Goal: Information Seeking & Learning: Learn about a topic

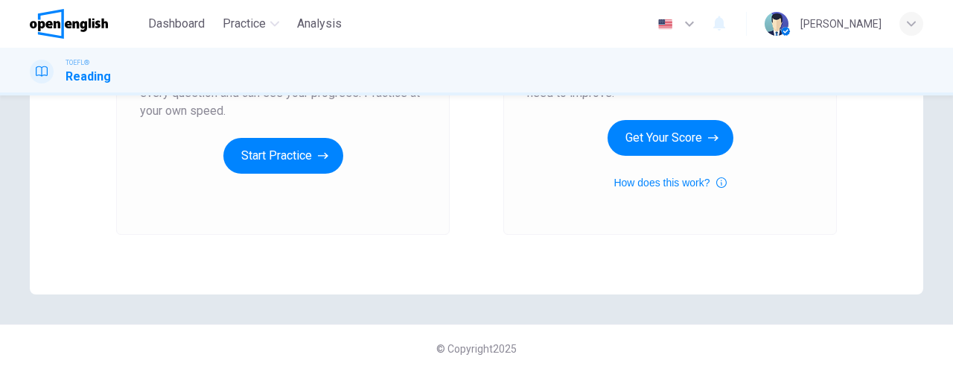
scroll to position [200, 0]
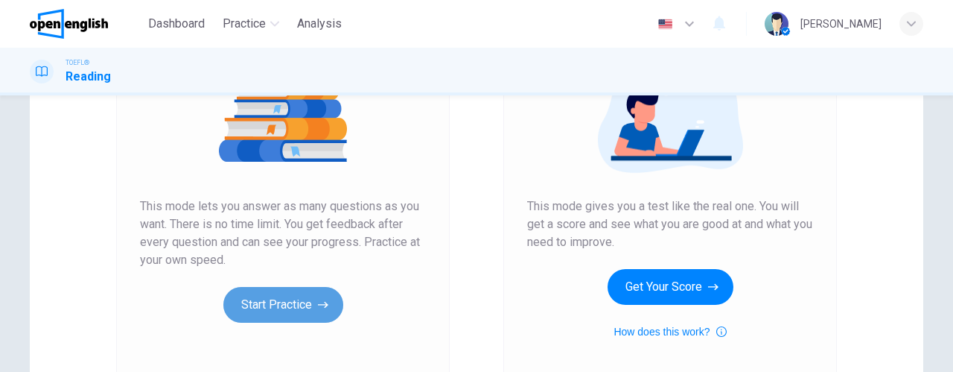
click at [303, 301] on button "Start Practice" at bounding box center [283, 305] width 120 height 36
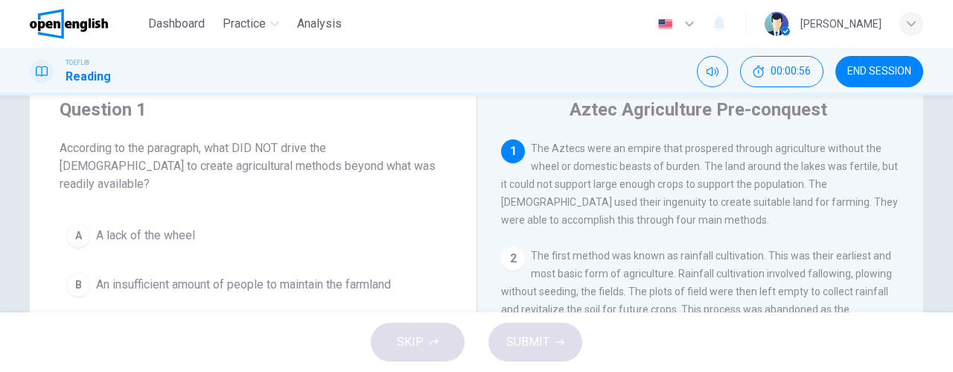
scroll to position [74, 0]
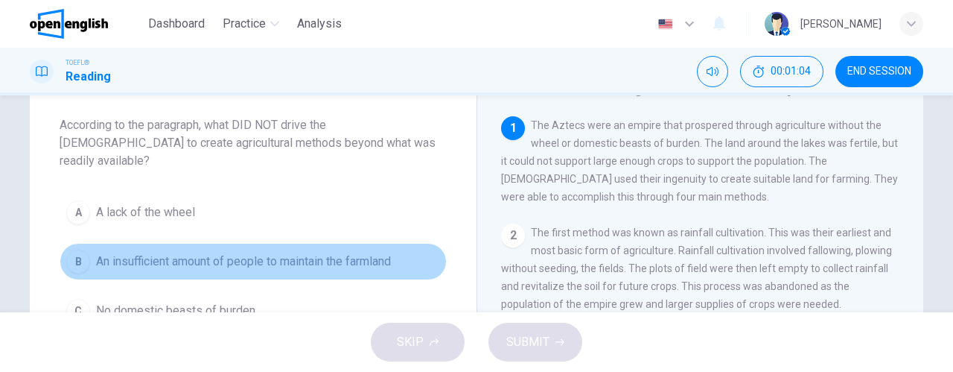
click at [125, 252] on span "An insufficient amount of people to maintain the farmland" at bounding box center [243, 261] width 295 height 18
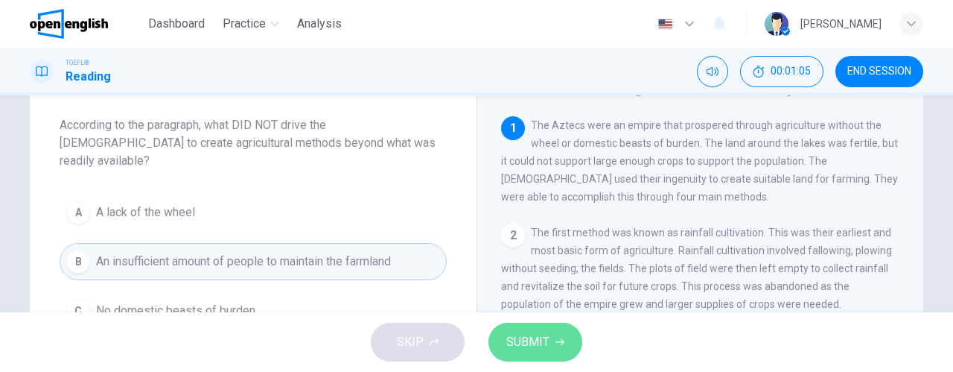
click at [532, 344] on span "SUBMIT" at bounding box center [527, 341] width 43 height 21
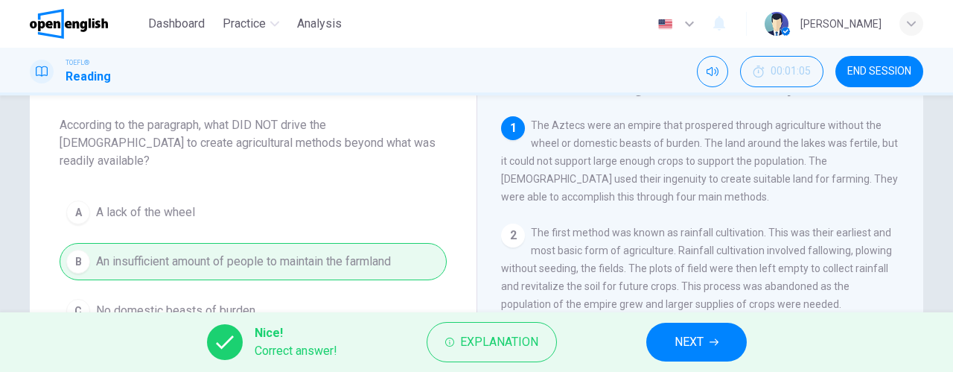
click at [707, 341] on button "NEXT" at bounding box center [696, 341] width 101 height 39
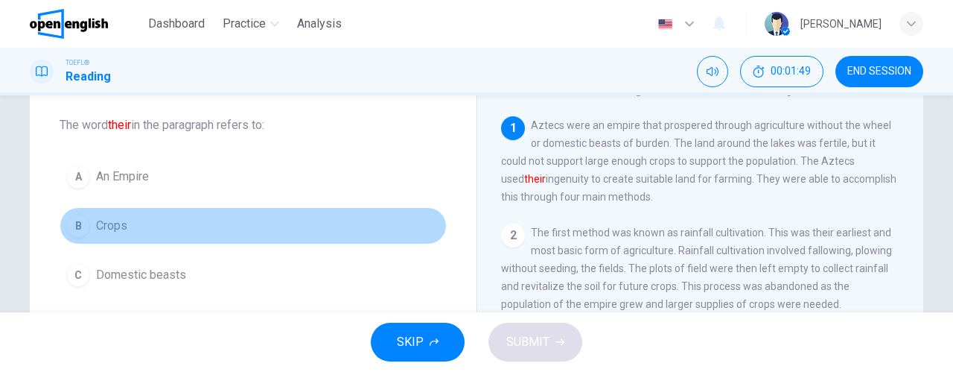
click at [205, 224] on button "B Crops" at bounding box center [253, 225] width 387 height 37
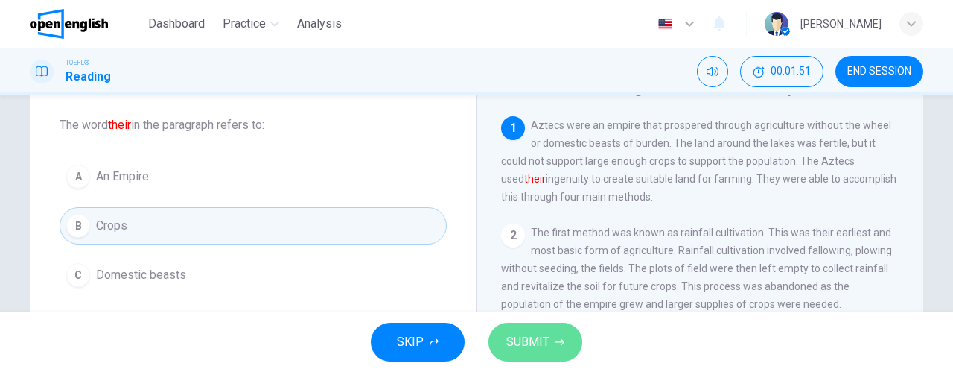
click at [524, 335] on span "SUBMIT" at bounding box center [527, 341] width 43 height 21
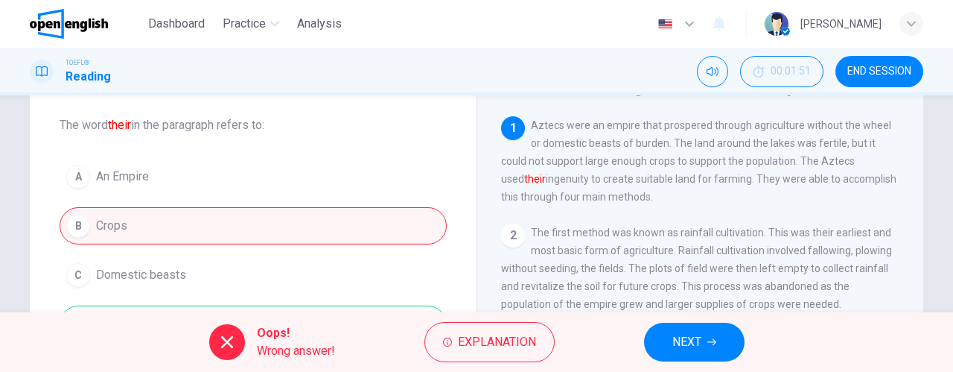
click at [695, 345] on span "NEXT" at bounding box center [686, 341] width 29 height 21
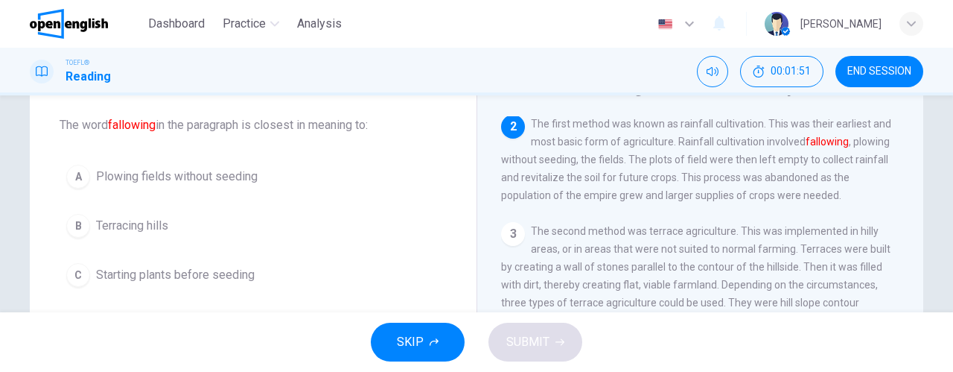
scroll to position [109, 0]
click at [229, 188] on button "A Plowing fields without seeding" at bounding box center [253, 176] width 387 height 37
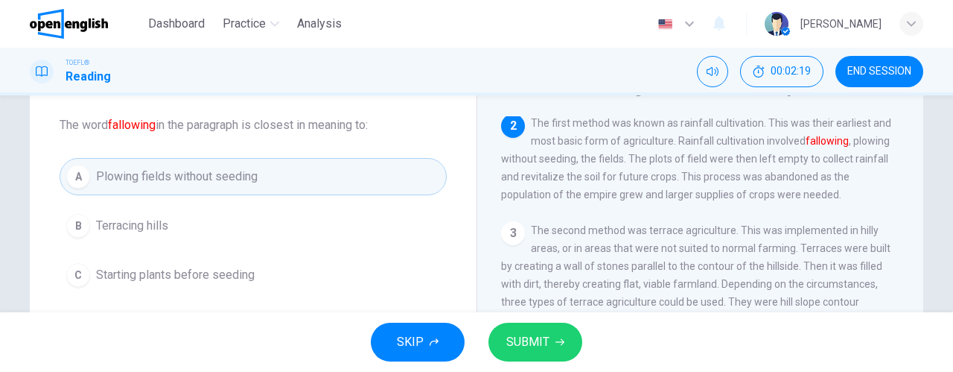
click at [550, 336] on button "SUBMIT" at bounding box center [535, 341] width 94 height 39
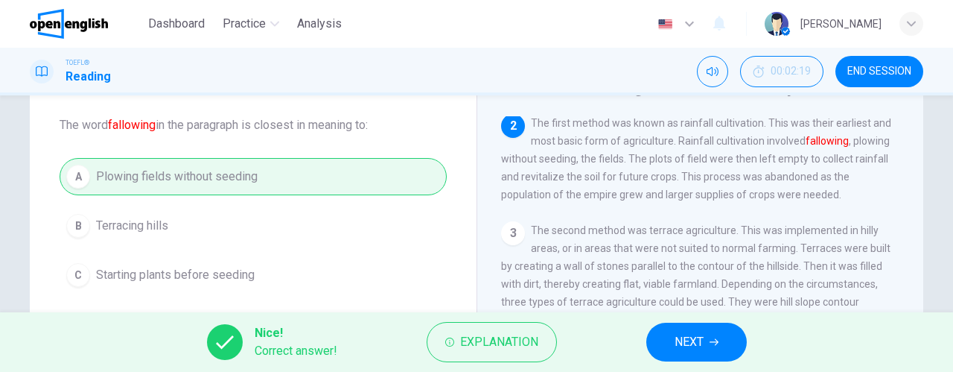
click at [693, 337] on span "NEXT" at bounding box center [689, 341] width 29 height 21
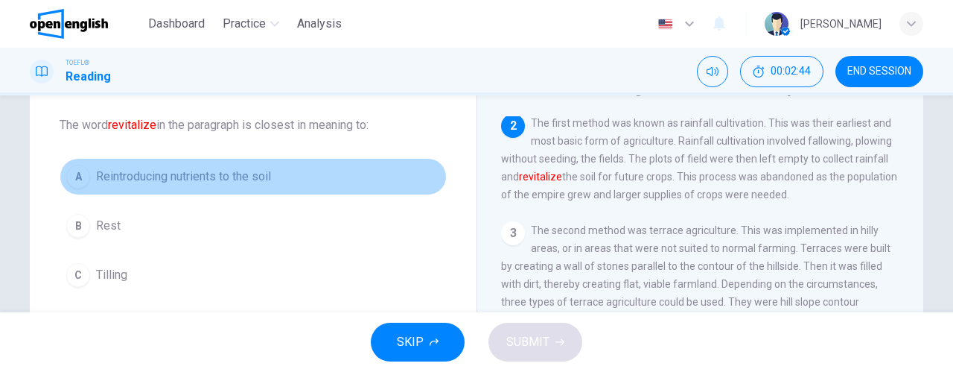
click at [226, 173] on span "Reintroducing nutrients to the soil" at bounding box center [183, 177] width 175 height 18
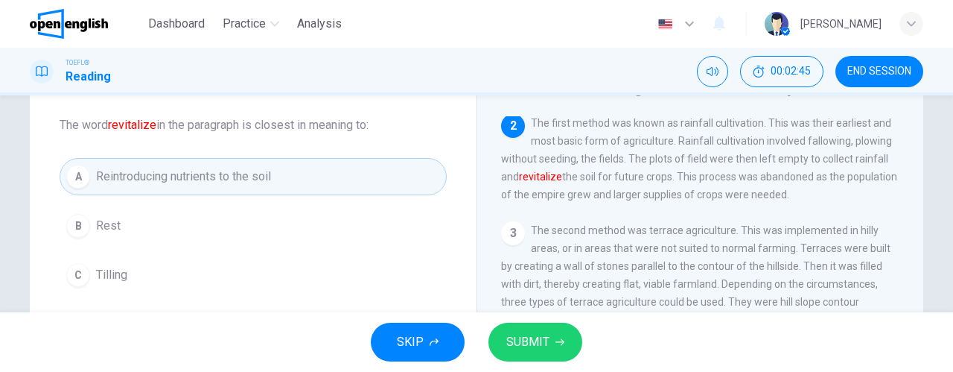
click at [530, 339] on span "SUBMIT" at bounding box center [527, 341] width 43 height 21
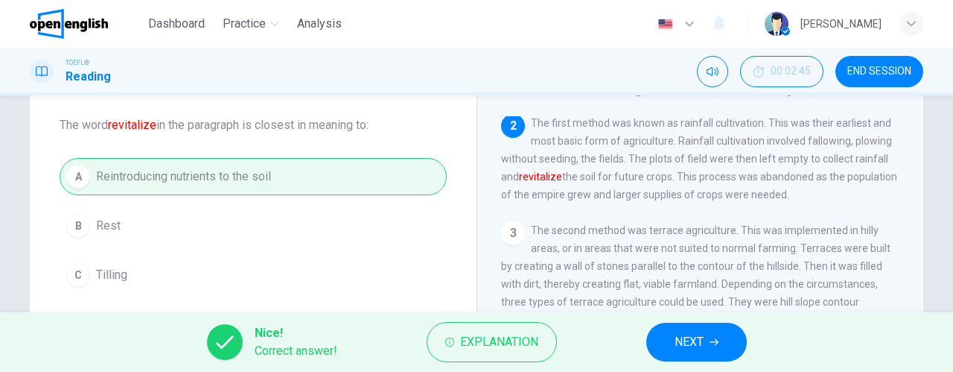
click at [678, 352] on span "NEXT" at bounding box center [689, 341] width 29 height 21
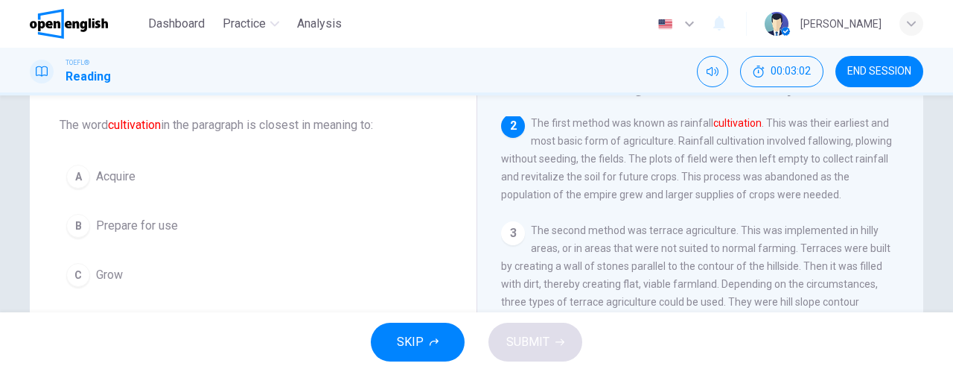
click at [194, 221] on button "B Prepare for use" at bounding box center [253, 225] width 387 height 37
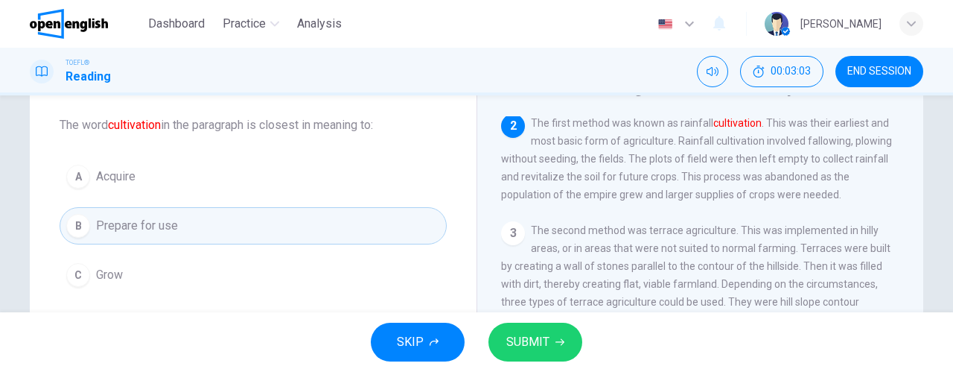
click at [553, 349] on button "SUBMIT" at bounding box center [535, 341] width 94 height 39
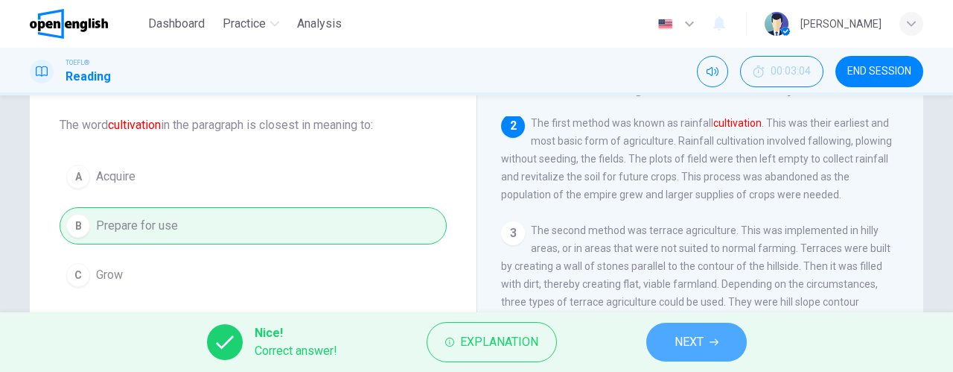
click at [683, 351] on span "NEXT" at bounding box center [689, 341] width 29 height 21
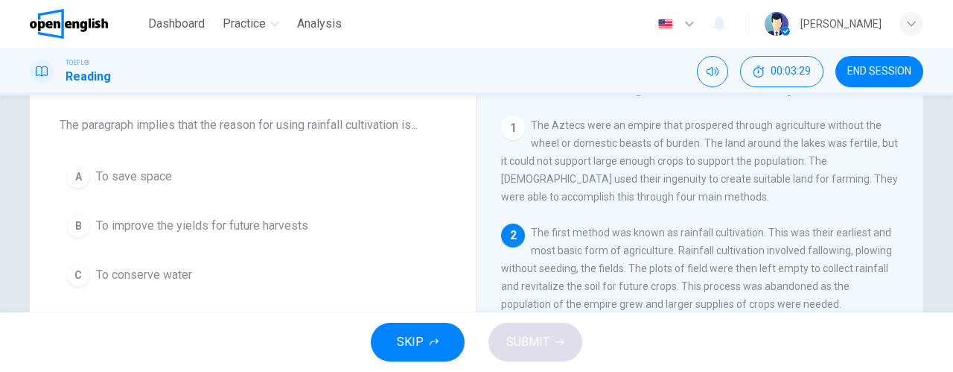
scroll to position [149, 0]
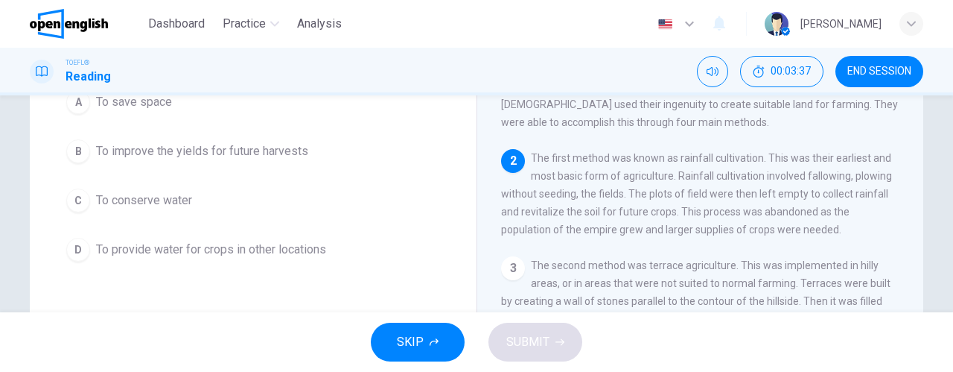
click at [340, 157] on button "B To improve the yields for future harvests" at bounding box center [253, 151] width 387 height 37
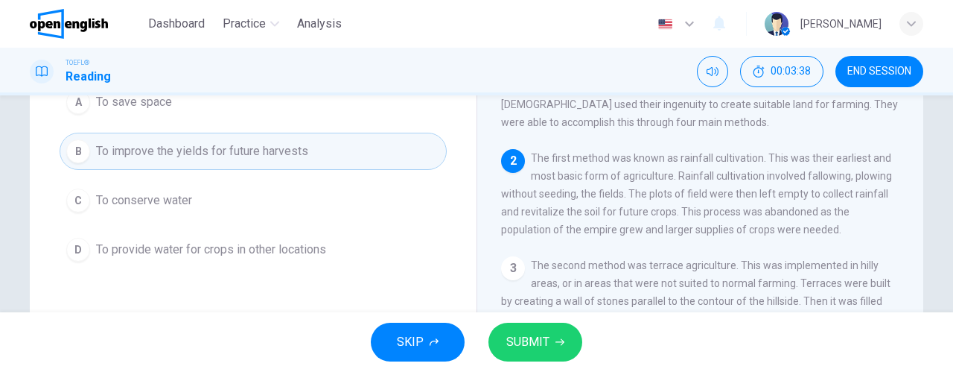
click at [512, 344] on span "SUBMIT" at bounding box center [527, 341] width 43 height 21
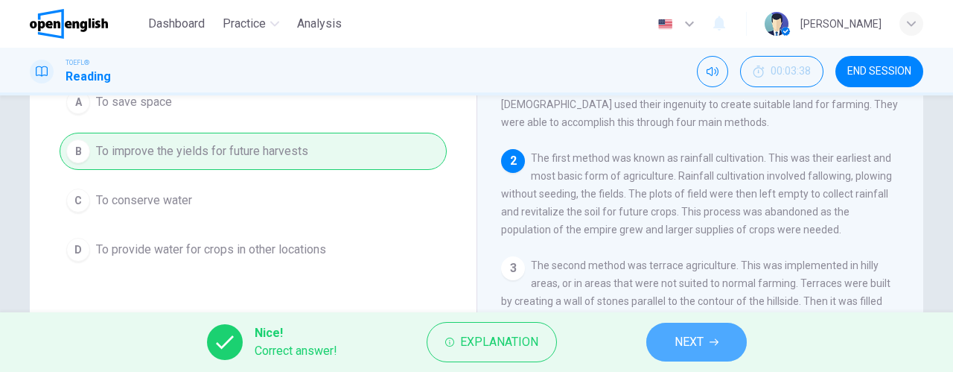
click at [697, 337] on span "NEXT" at bounding box center [689, 341] width 29 height 21
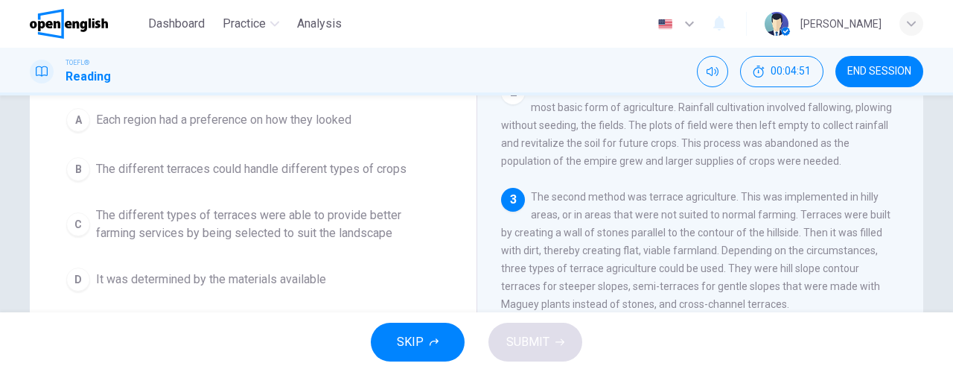
click at [349, 223] on span "The different types of terraces were able to provide better farming services by…" at bounding box center [268, 224] width 344 height 36
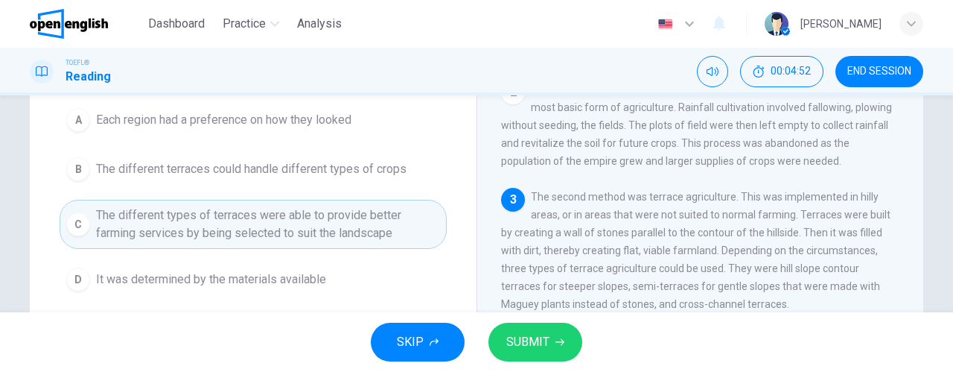
click at [544, 331] on span "SUBMIT" at bounding box center [527, 341] width 43 height 21
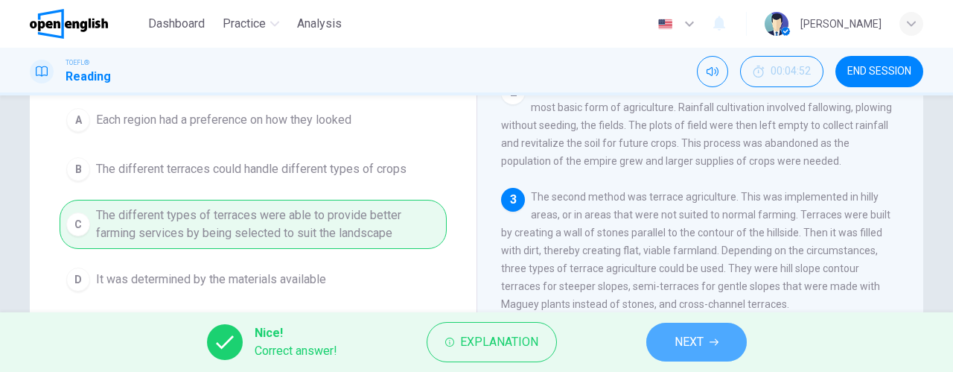
click at [701, 334] on span "NEXT" at bounding box center [689, 341] width 29 height 21
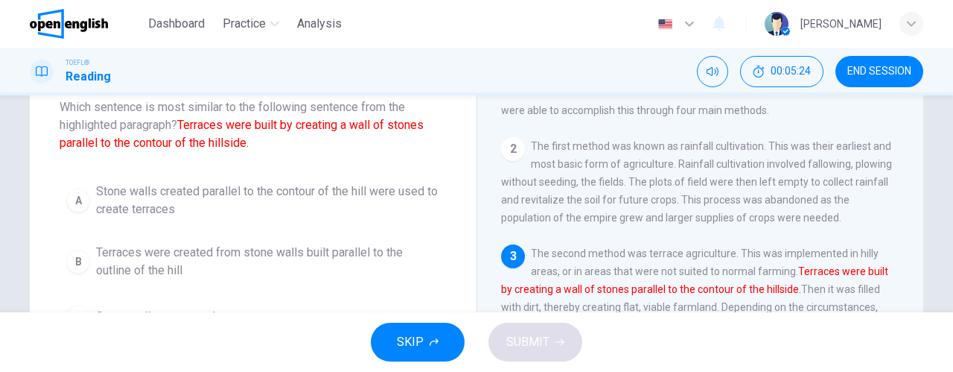
scroll to position [167, 0]
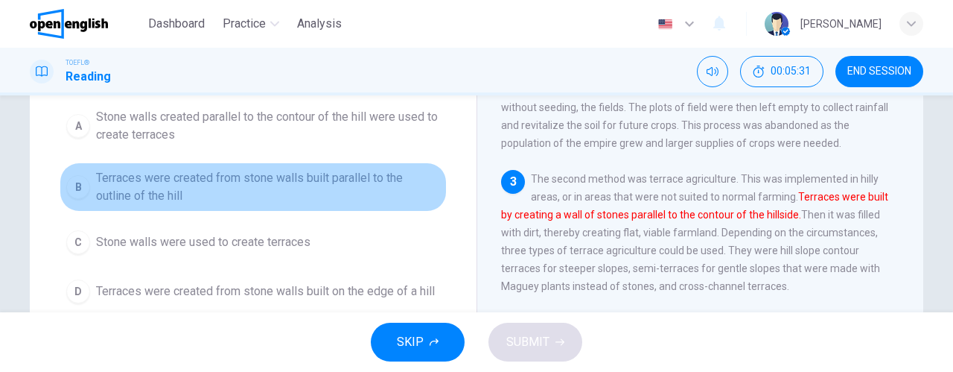
click at [366, 187] on span "Terraces were created from stone walls built parallel to the outline of the hill" at bounding box center [268, 187] width 344 height 36
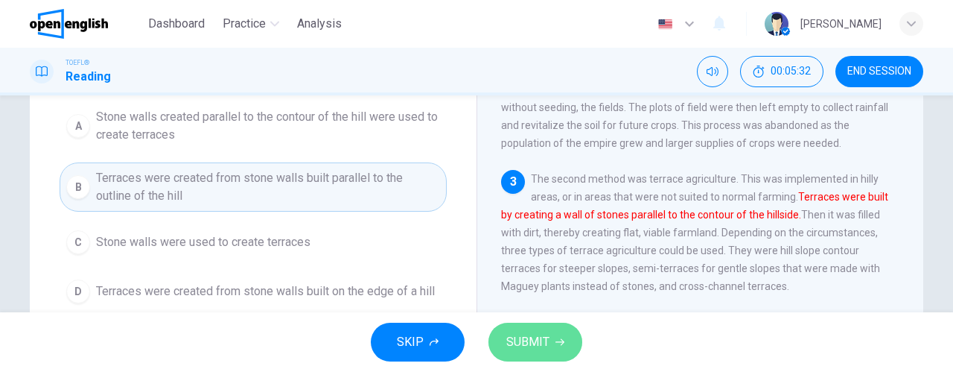
click at [521, 333] on span "SUBMIT" at bounding box center [527, 341] width 43 height 21
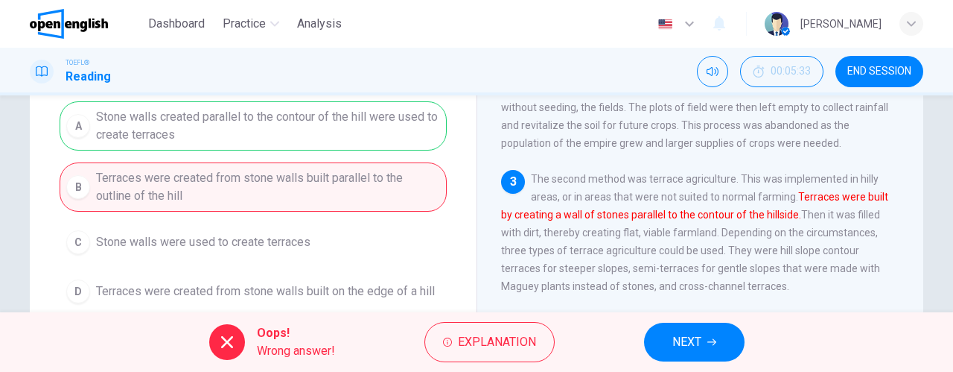
click at [676, 344] on span "NEXT" at bounding box center [686, 341] width 29 height 21
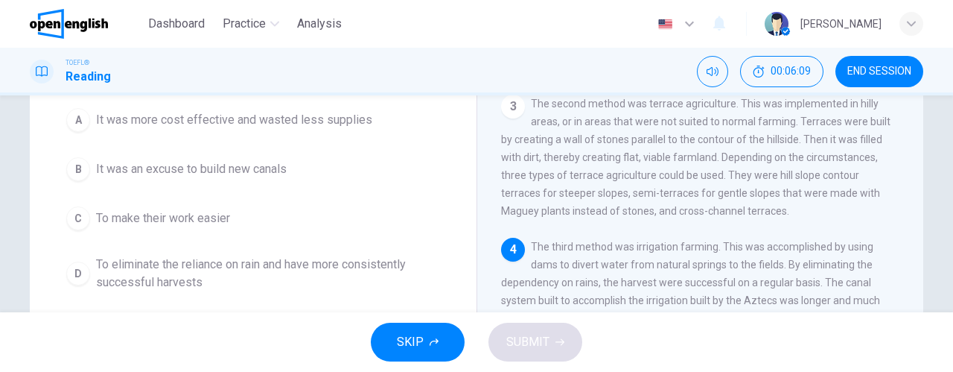
scroll to position [223, 0]
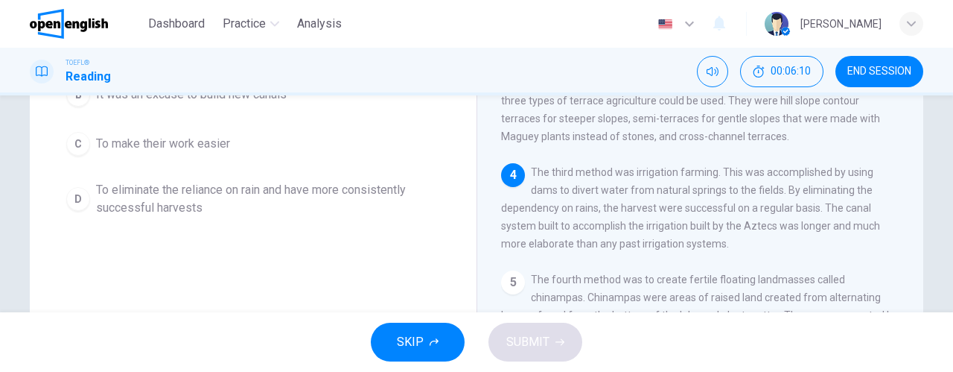
click at [281, 193] on span "To eliminate the reliance on rain and have more consistently successful harvests" at bounding box center [268, 199] width 344 height 36
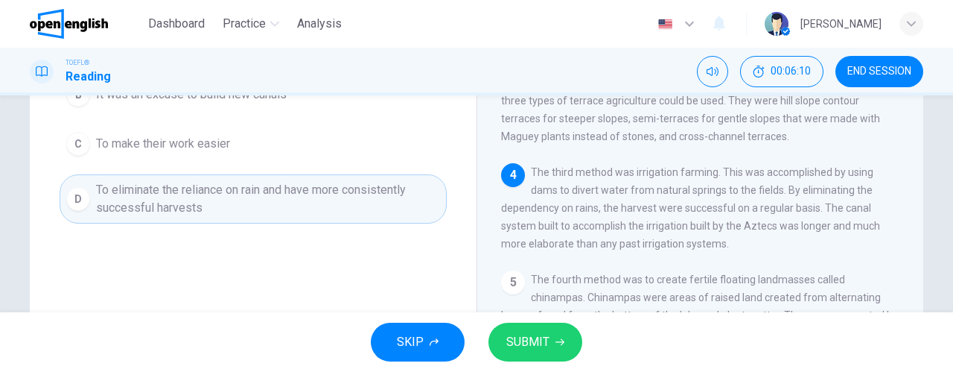
click at [551, 340] on button "SUBMIT" at bounding box center [535, 341] width 94 height 39
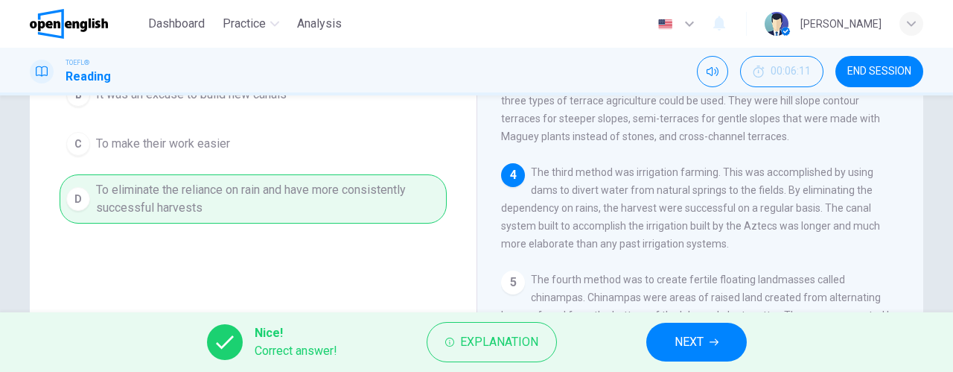
click at [691, 345] on span "NEXT" at bounding box center [689, 341] width 29 height 21
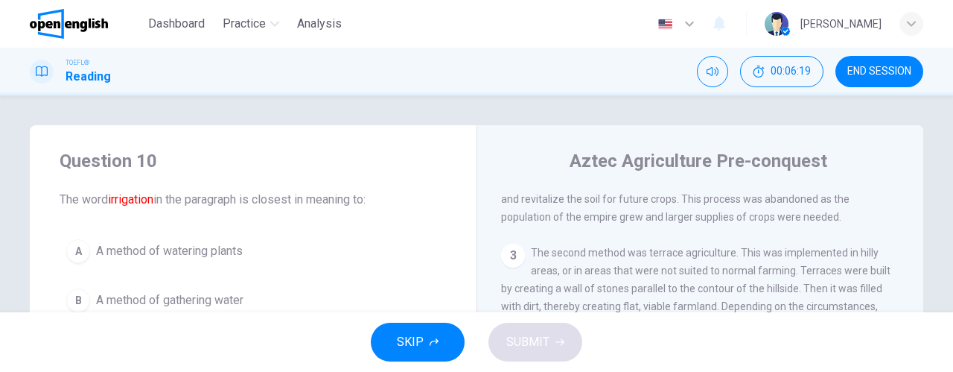
scroll to position [74, 0]
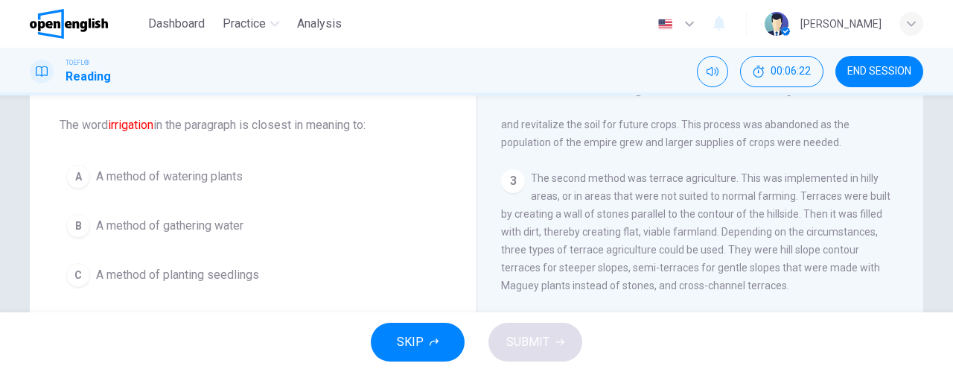
click at [225, 215] on button "B A method of gathering water" at bounding box center [253, 225] width 387 height 37
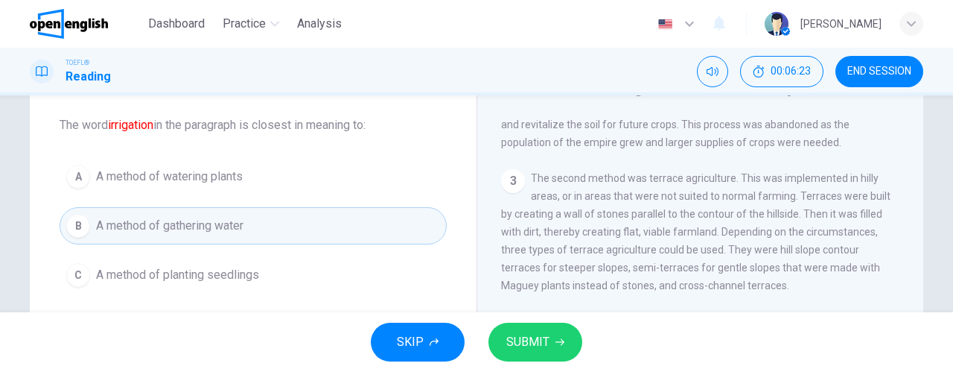
click at [514, 336] on span "SUBMIT" at bounding box center [527, 341] width 43 height 21
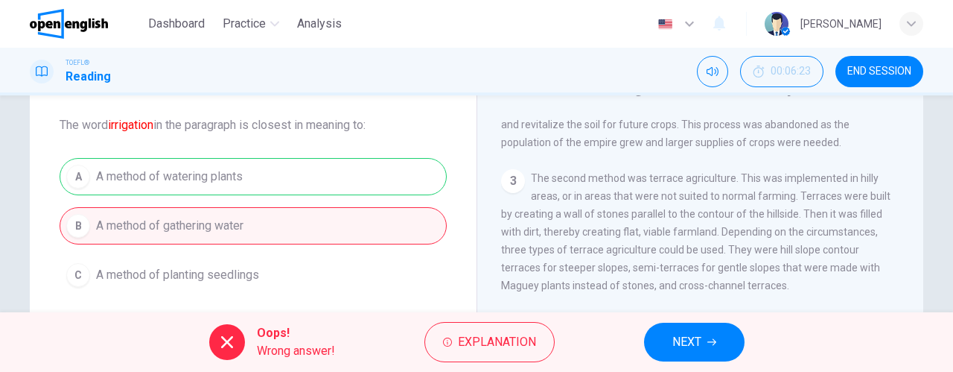
click at [690, 348] on span "NEXT" at bounding box center [686, 341] width 29 height 21
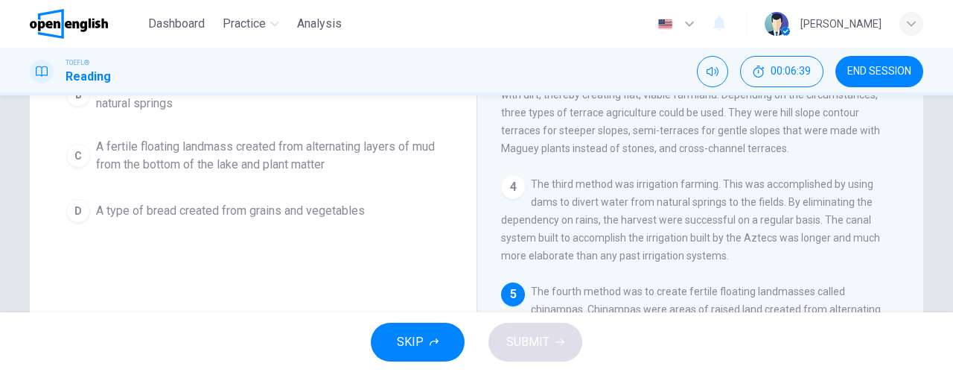
scroll to position [137, 0]
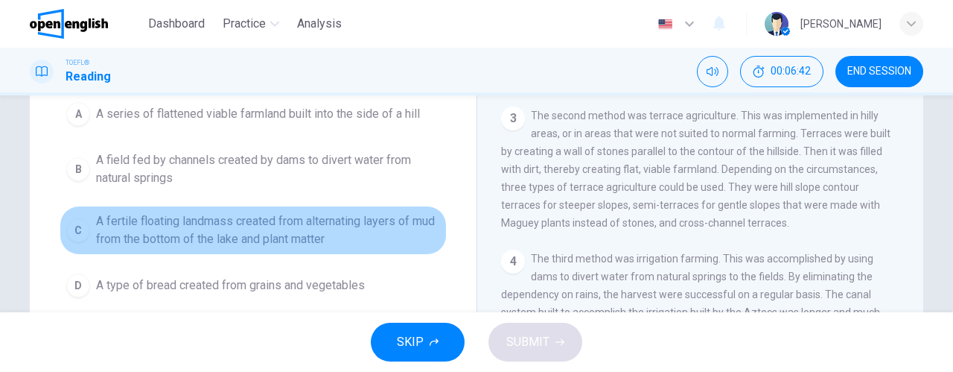
click at [276, 229] on span "A fertile floating landmass created from alternating layers of mud from the bot…" at bounding box center [268, 230] width 344 height 36
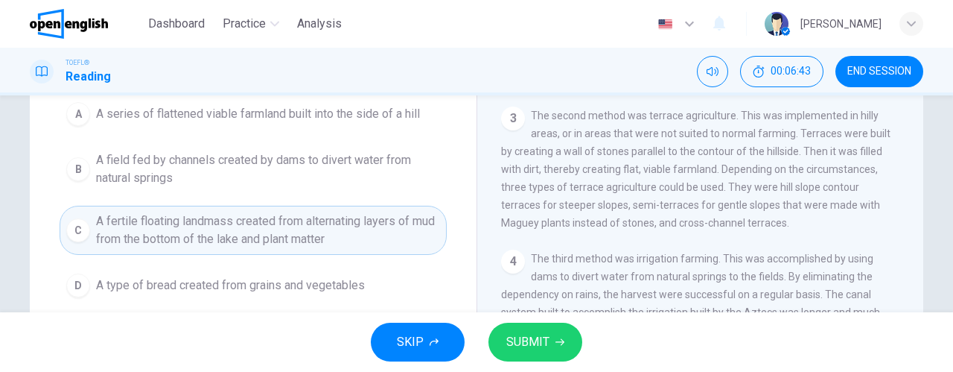
click at [576, 336] on button "SUBMIT" at bounding box center [535, 341] width 94 height 39
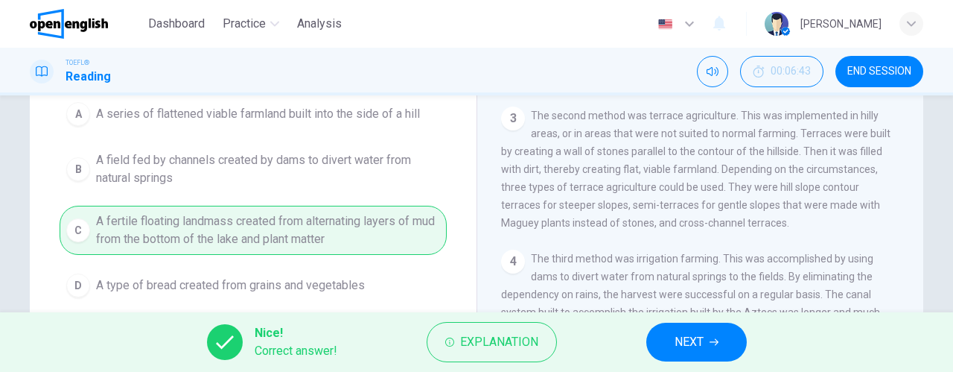
click at [678, 345] on span "NEXT" at bounding box center [689, 341] width 29 height 21
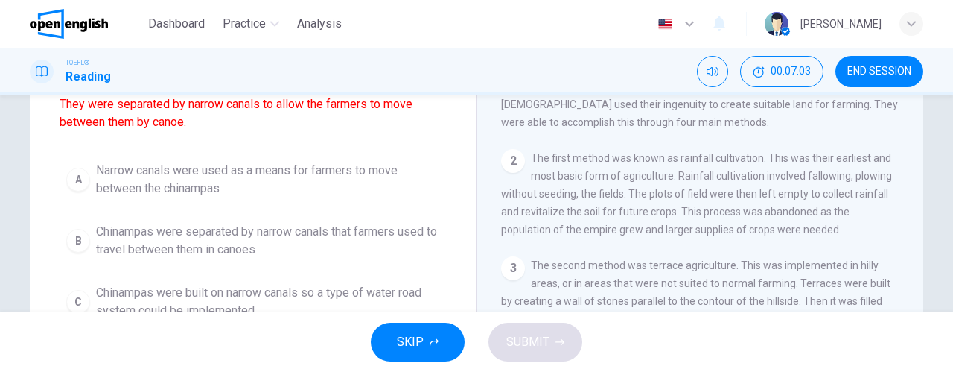
scroll to position [223, 0]
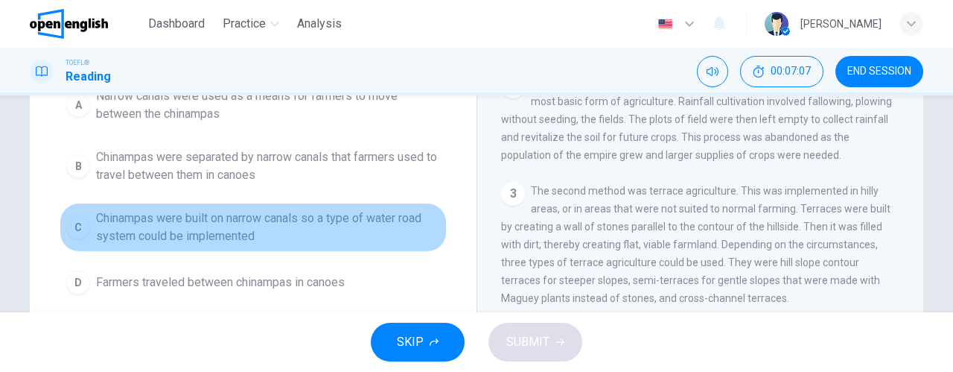
click at [309, 229] on span "Chinampas were built on narrow canals so a type of water road system could be i…" at bounding box center [268, 227] width 344 height 36
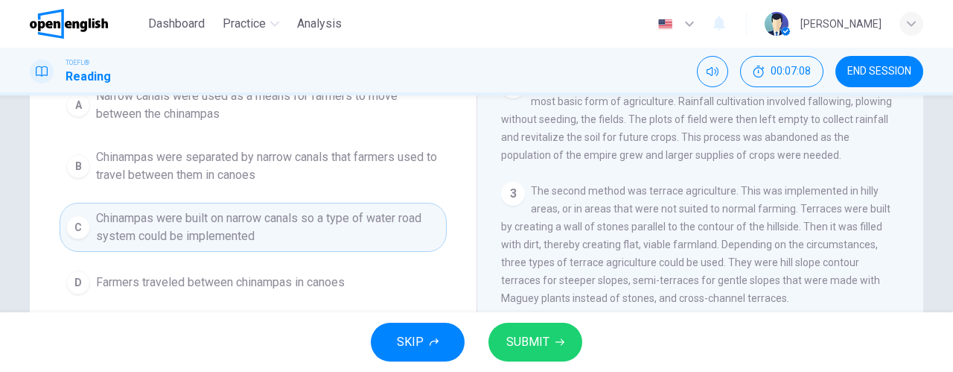
click at [508, 335] on span "SUBMIT" at bounding box center [527, 341] width 43 height 21
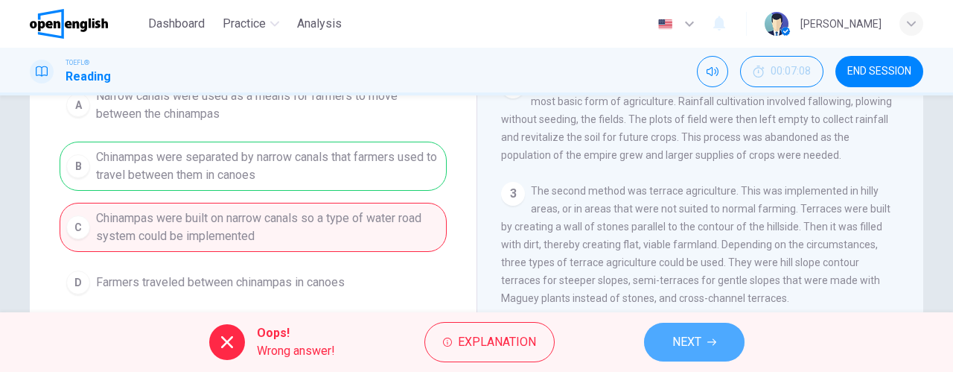
click at [684, 329] on button "NEXT" at bounding box center [694, 341] width 101 height 39
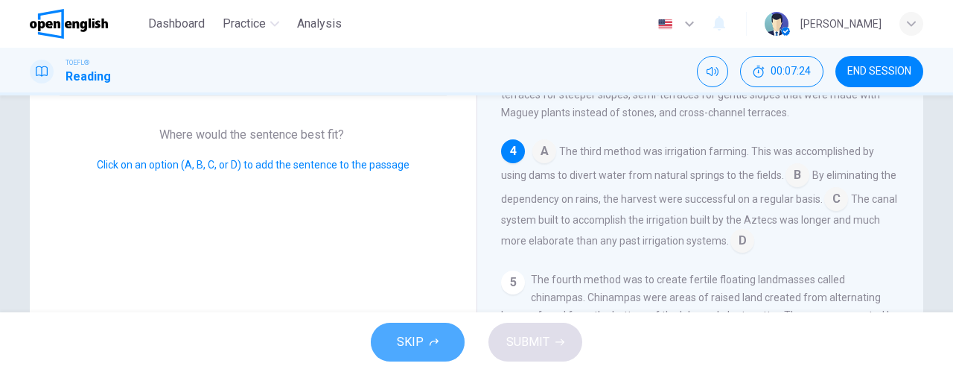
click at [413, 327] on button "SKIP" at bounding box center [418, 341] width 94 height 39
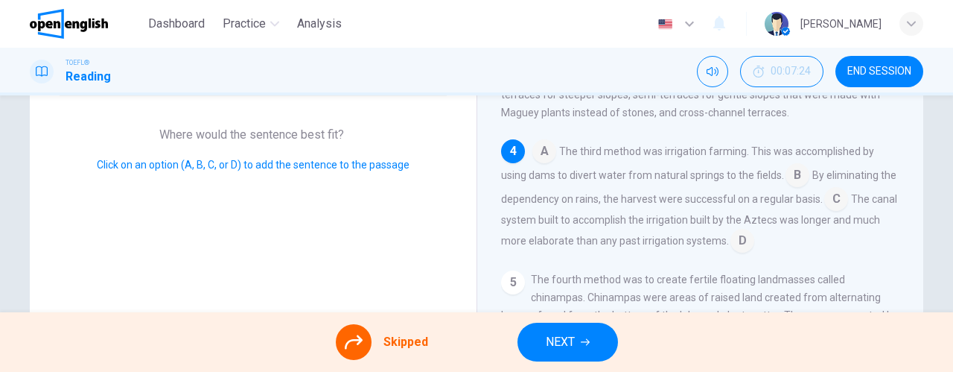
click at [567, 349] on span "NEXT" at bounding box center [560, 341] width 29 height 21
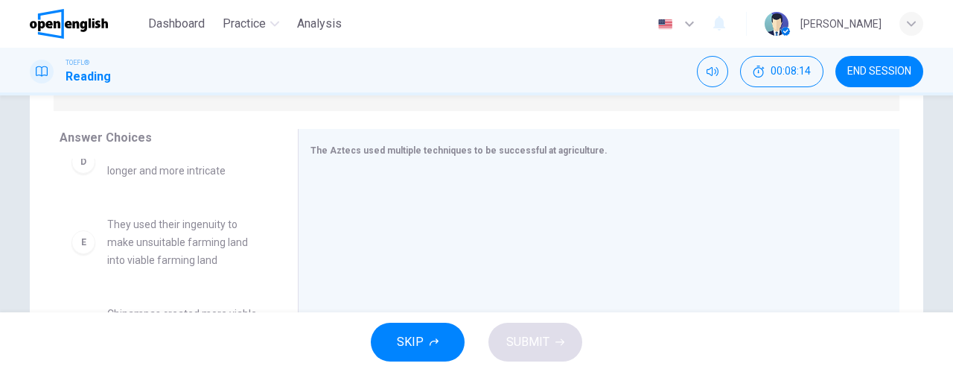
scroll to position [298, 0]
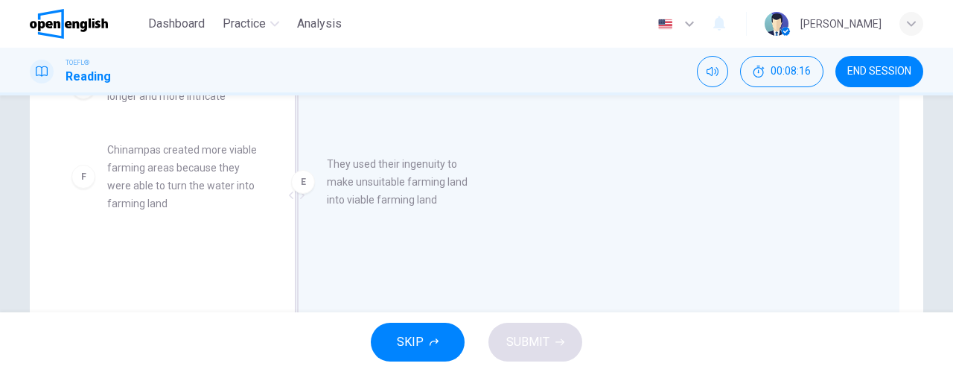
drag, startPoint x: 217, startPoint y: 160, endPoint x: 450, endPoint y: 176, distance: 232.9
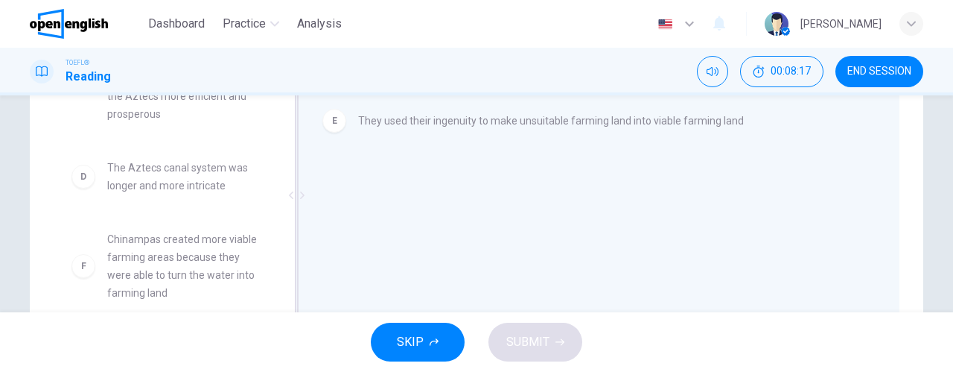
scroll to position [223, 0]
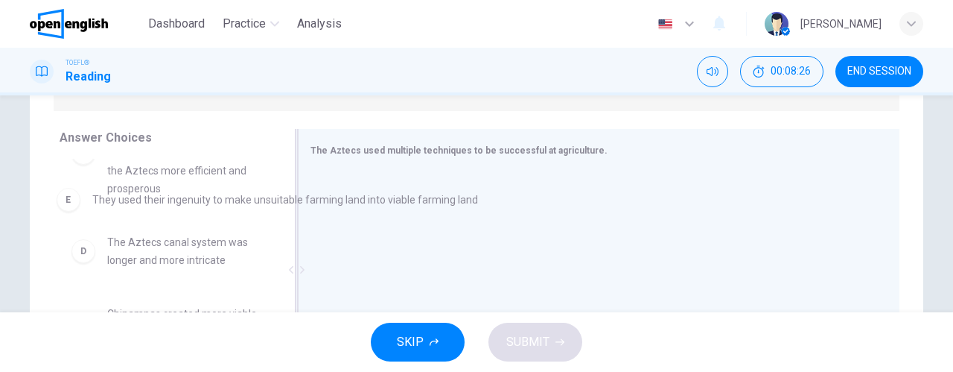
drag, startPoint x: 516, startPoint y: 206, endPoint x: 244, endPoint y: 213, distance: 271.9
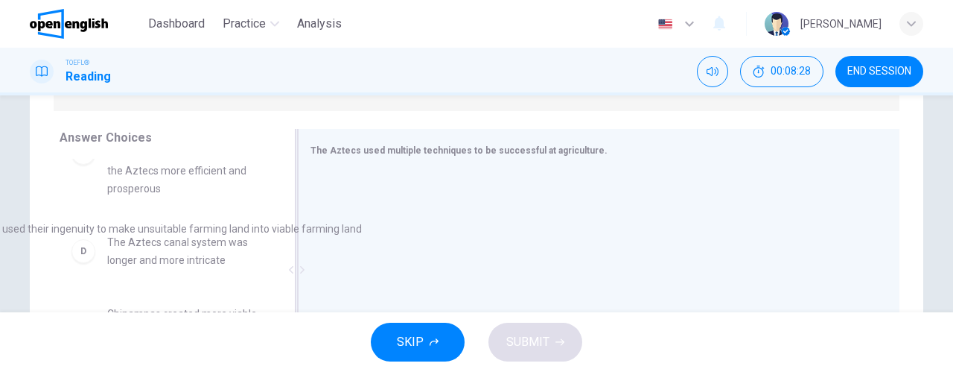
scroll to position [253, 0]
drag, startPoint x: 392, startPoint y: 202, endPoint x: 0, endPoint y: 242, distance: 393.7
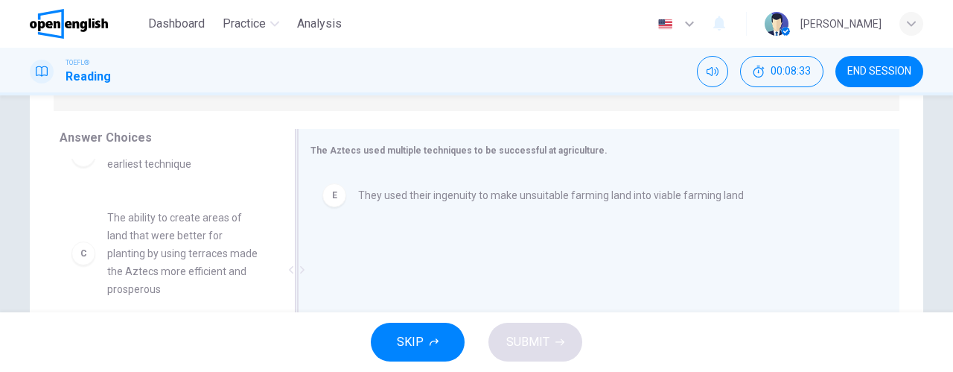
scroll to position [179, 0]
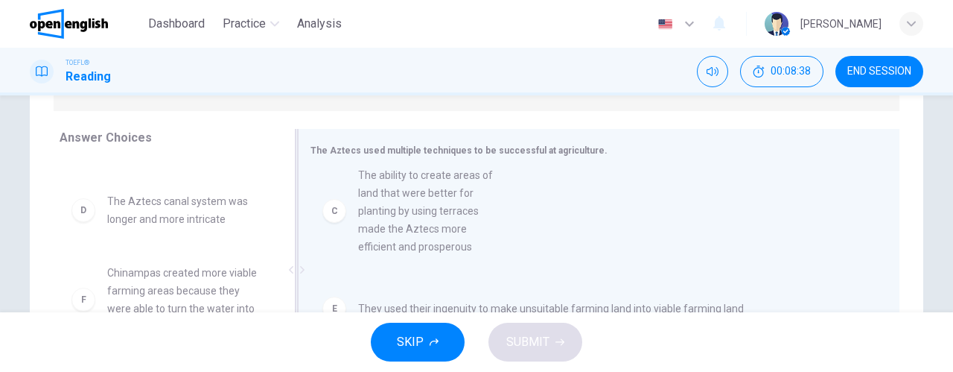
drag, startPoint x: 182, startPoint y: 219, endPoint x: 444, endPoint y: 197, distance: 262.3
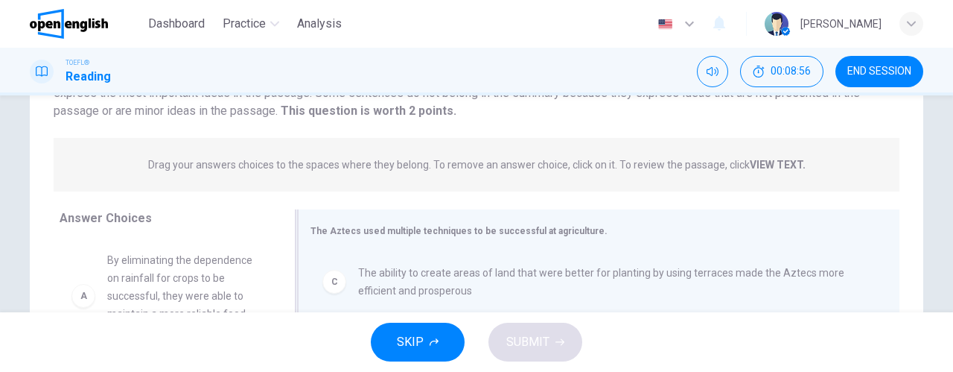
scroll to position [223, 0]
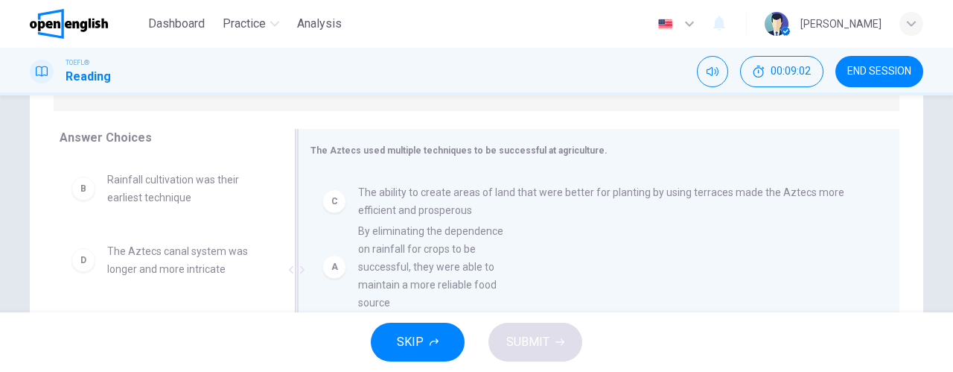
drag, startPoint x: 198, startPoint y: 200, endPoint x: 458, endPoint y: 252, distance: 264.9
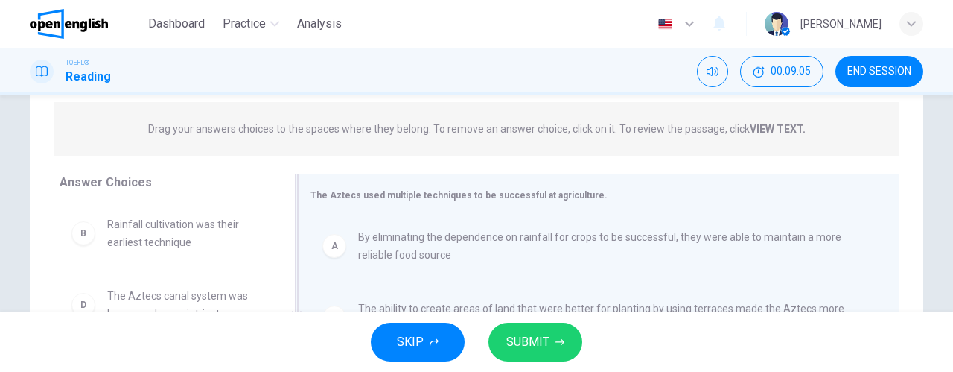
scroll to position [149, 0]
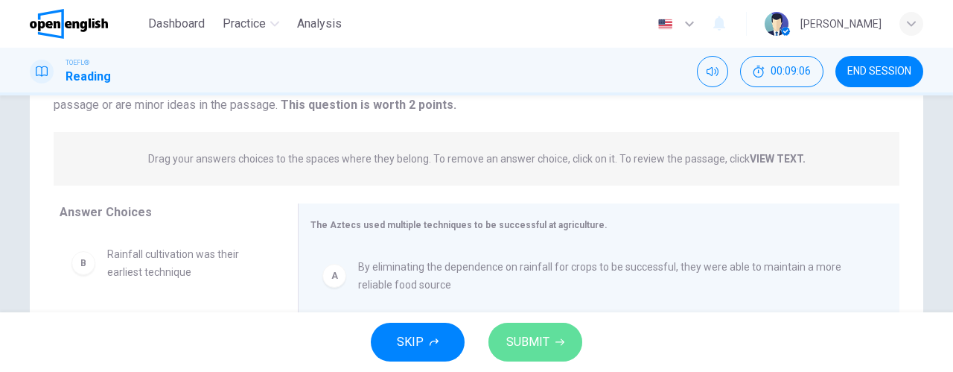
click at [552, 348] on button "SUBMIT" at bounding box center [535, 341] width 94 height 39
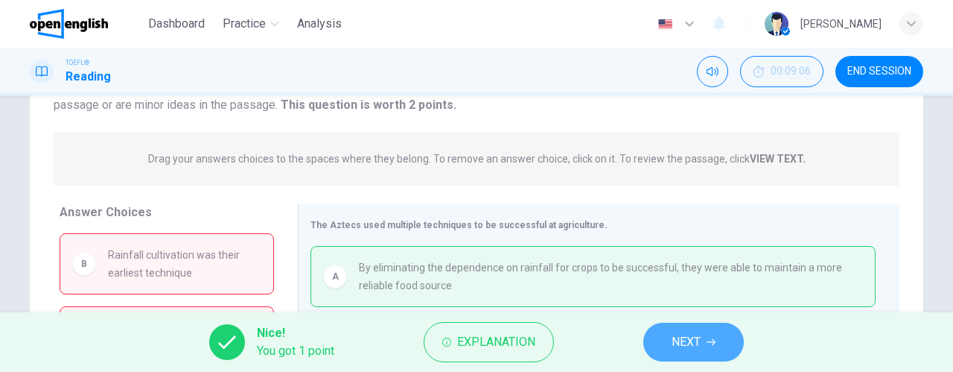
click at [681, 345] on span "NEXT" at bounding box center [686, 341] width 29 height 21
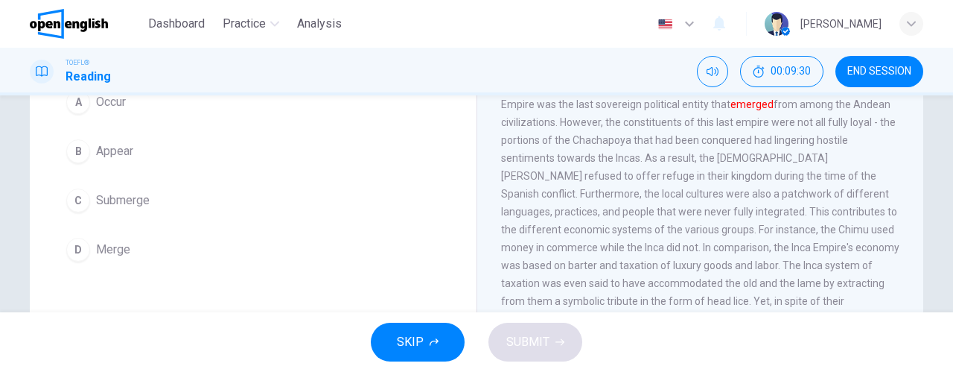
click at [229, 240] on button "D Merge" at bounding box center [253, 249] width 387 height 37
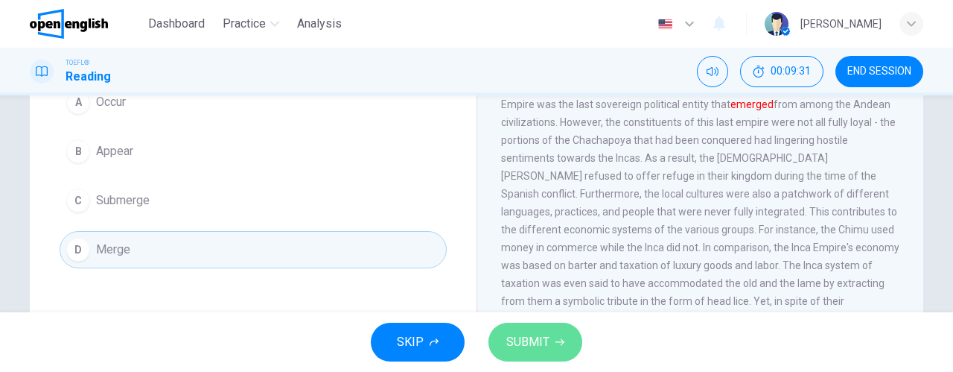
click at [545, 340] on span "SUBMIT" at bounding box center [527, 341] width 43 height 21
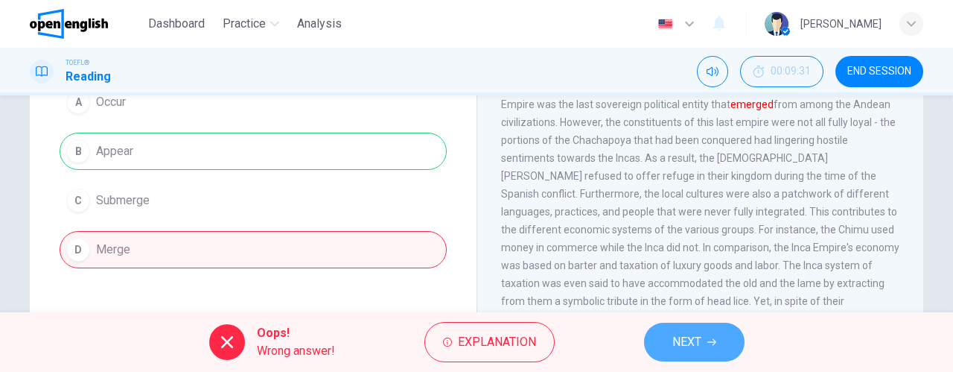
click at [697, 337] on span "NEXT" at bounding box center [686, 341] width 29 height 21
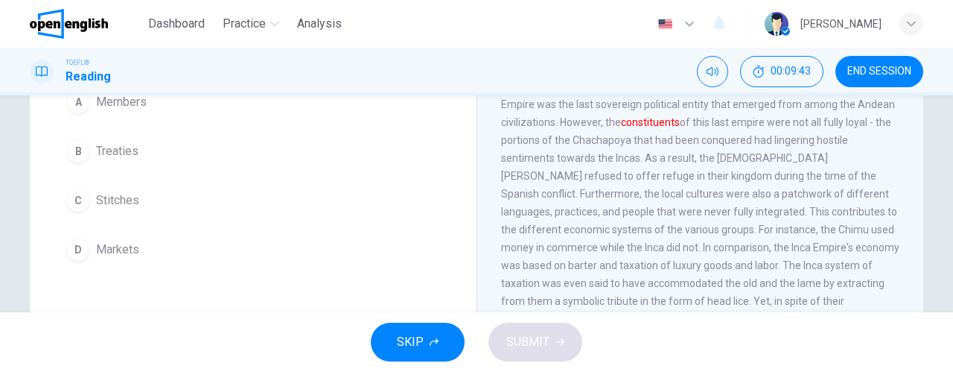
scroll to position [74, 0]
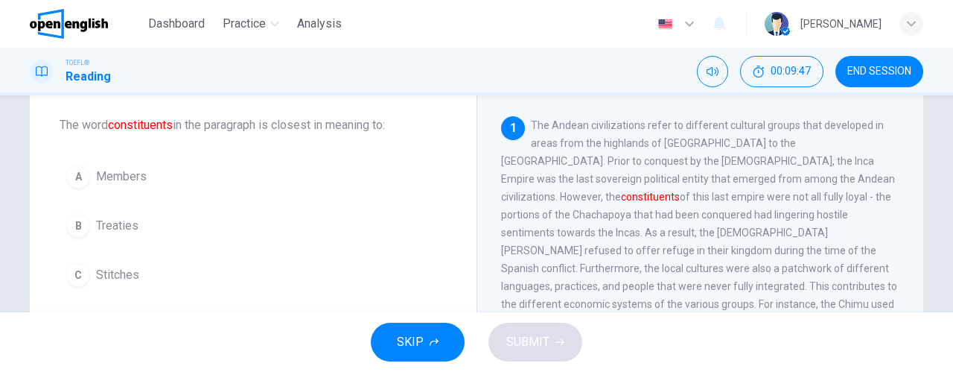
click at [210, 165] on button "A Members" at bounding box center [253, 176] width 387 height 37
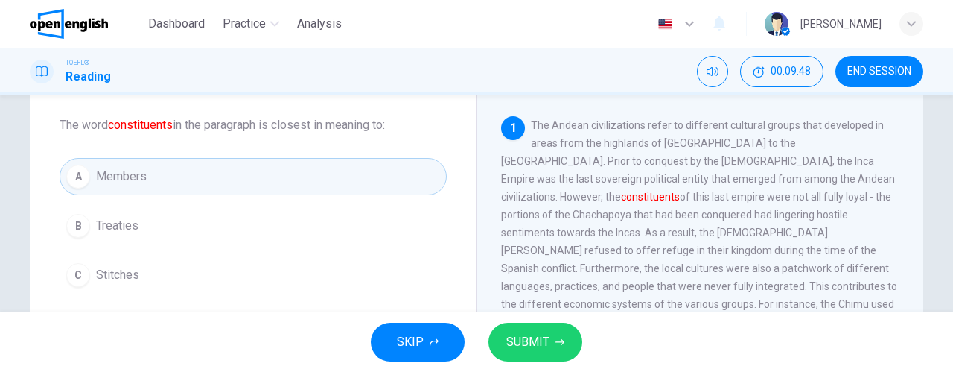
click at [535, 346] on span "SUBMIT" at bounding box center [527, 341] width 43 height 21
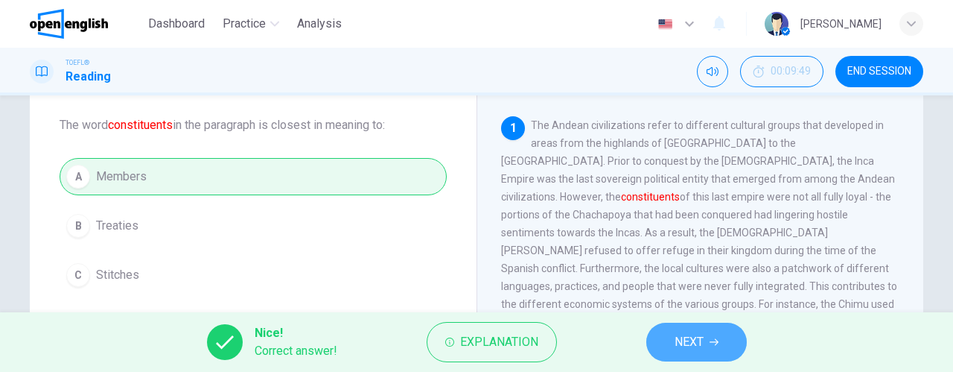
click at [690, 349] on span "NEXT" at bounding box center [689, 341] width 29 height 21
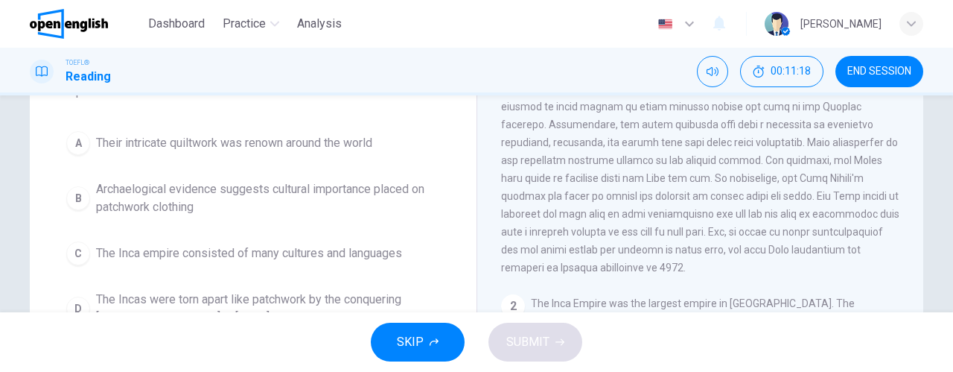
scroll to position [149, 0]
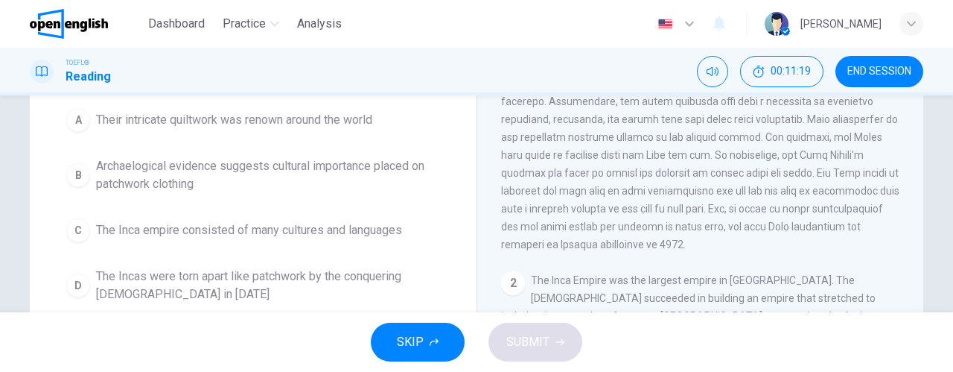
click at [319, 159] on span "Archaelogical evidence suggests cultural importance placed on patchwork clothing" at bounding box center [268, 175] width 344 height 36
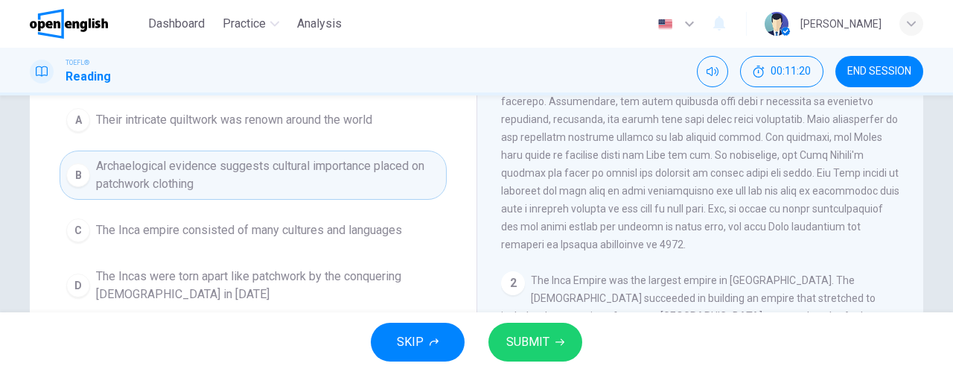
click at [541, 347] on span "SUBMIT" at bounding box center [527, 341] width 43 height 21
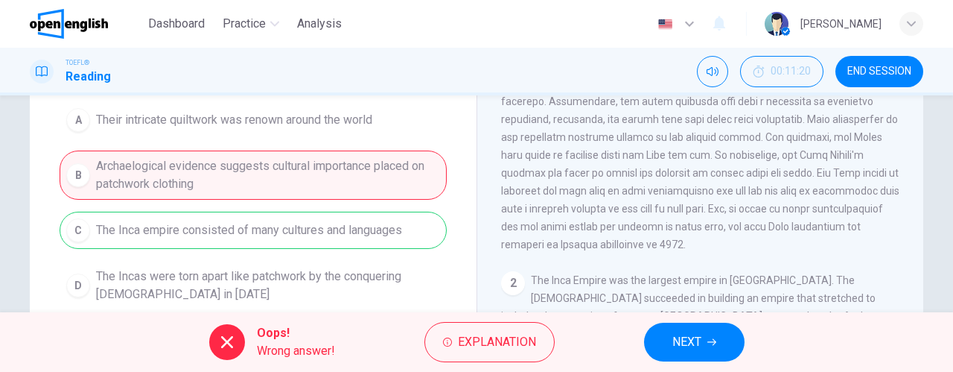
click at [695, 349] on span "NEXT" at bounding box center [686, 341] width 29 height 21
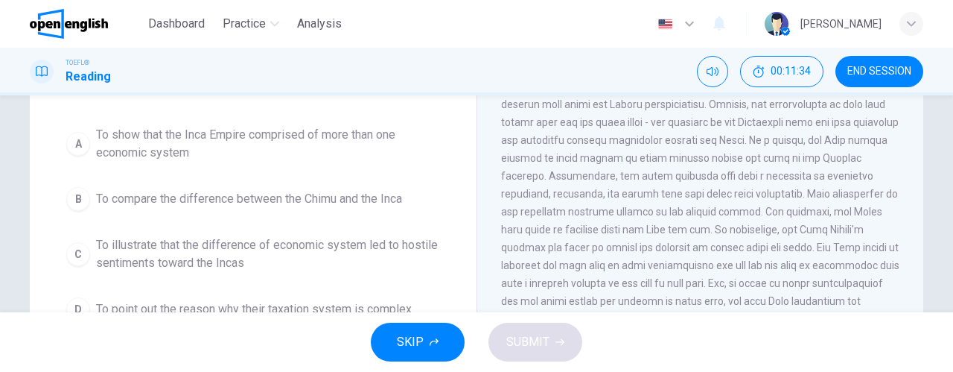
click at [298, 136] on span "To show that the Inca Empire comprised of more than one economic system" at bounding box center [268, 144] width 344 height 36
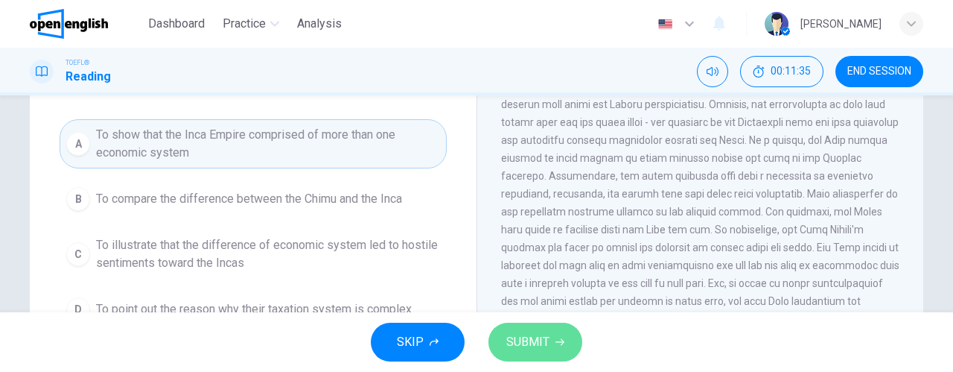
click at [520, 345] on span "SUBMIT" at bounding box center [527, 341] width 43 height 21
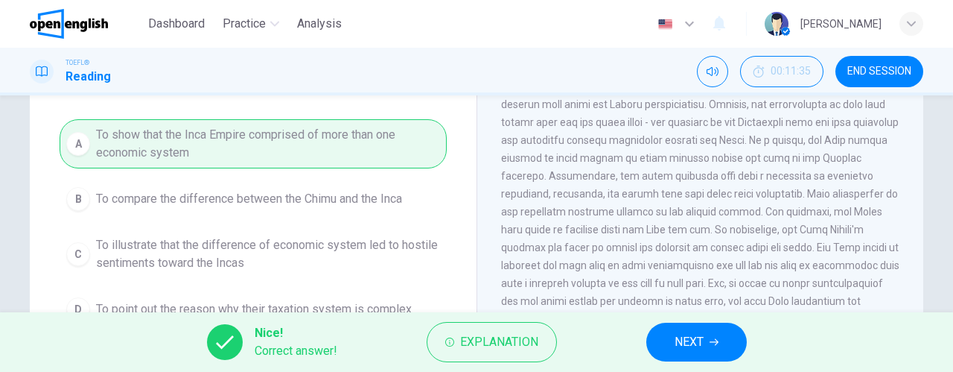
click at [679, 349] on span "NEXT" at bounding box center [689, 341] width 29 height 21
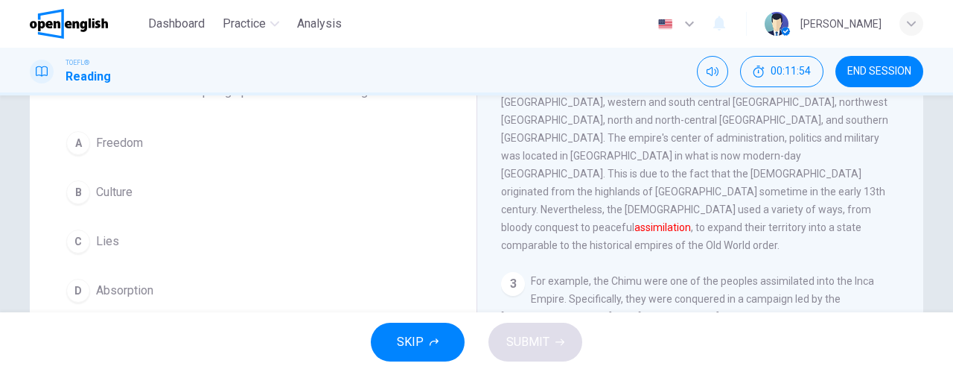
scroll to position [131, 0]
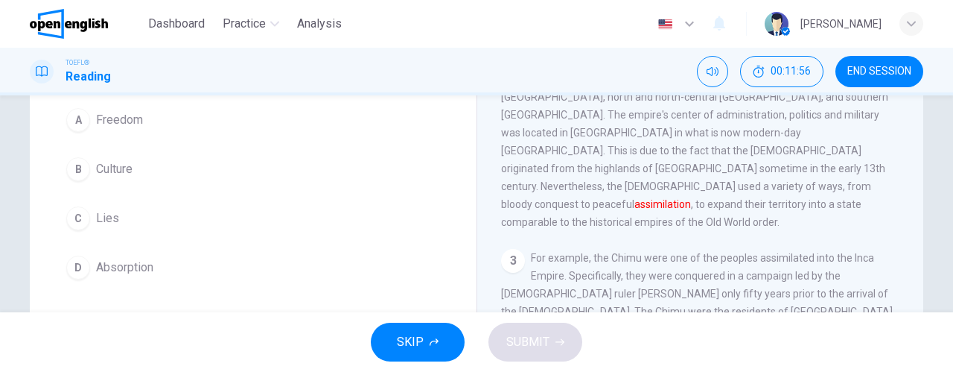
click at [200, 252] on button "D Absorption" at bounding box center [253, 267] width 387 height 37
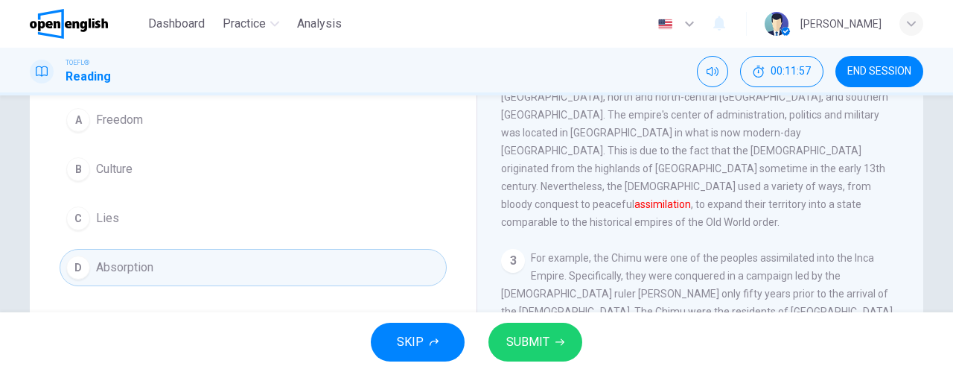
click at [512, 348] on span "SUBMIT" at bounding box center [527, 341] width 43 height 21
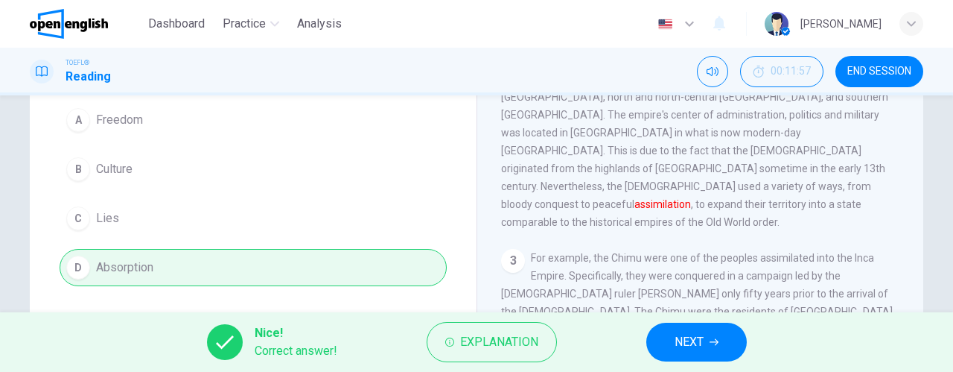
click at [704, 337] on span "NEXT" at bounding box center [689, 341] width 29 height 21
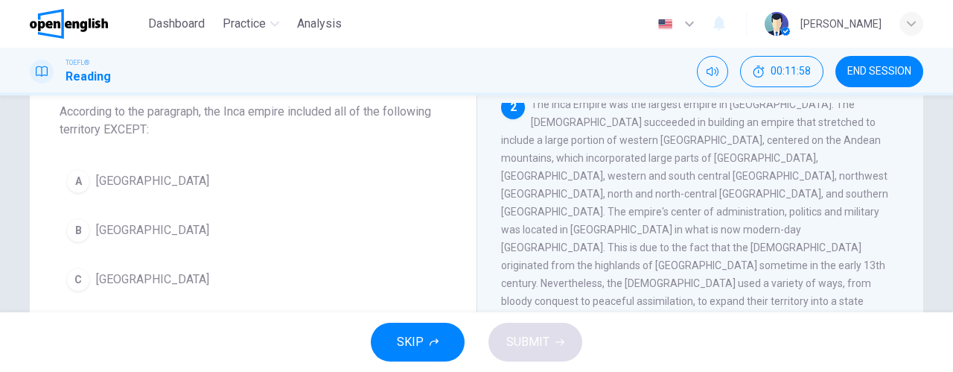
scroll to position [74, 0]
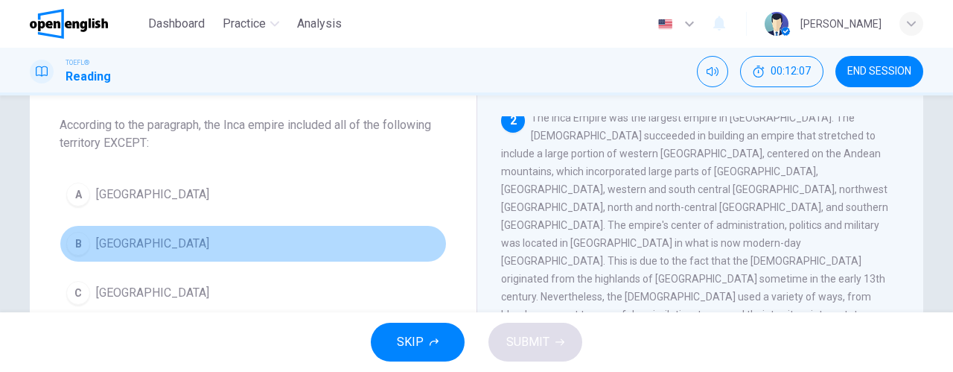
click at [110, 235] on span "[GEOGRAPHIC_DATA]" at bounding box center [152, 244] width 113 height 18
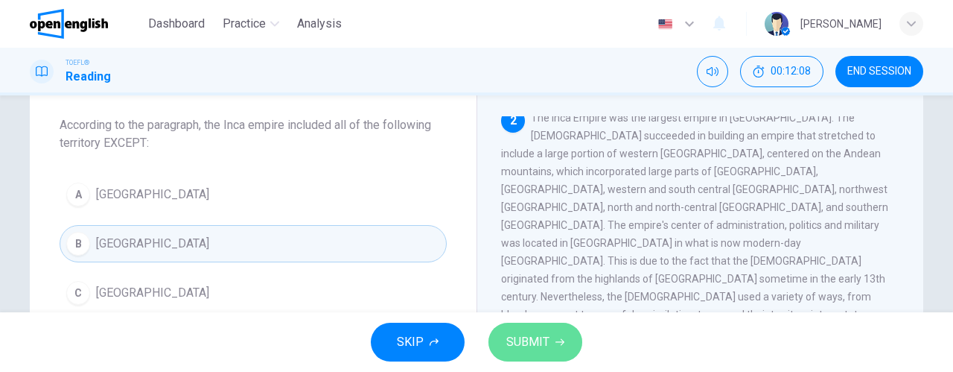
click at [536, 348] on span "SUBMIT" at bounding box center [527, 341] width 43 height 21
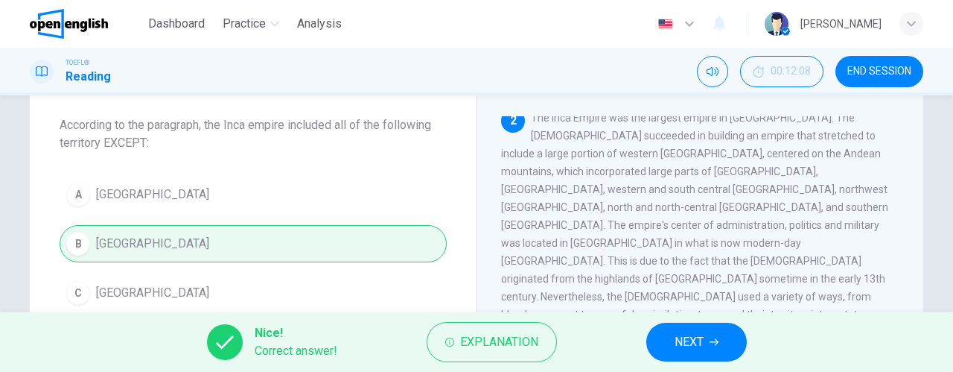
click at [710, 334] on button "NEXT" at bounding box center [696, 341] width 101 height 39
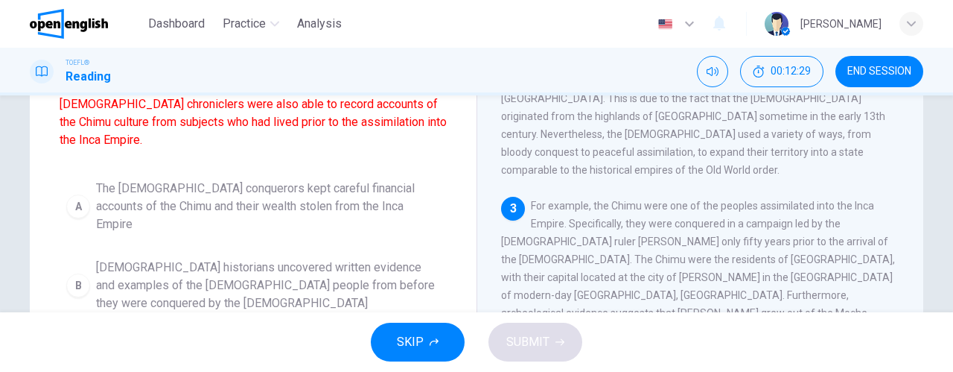
scroll to position [223, 0]
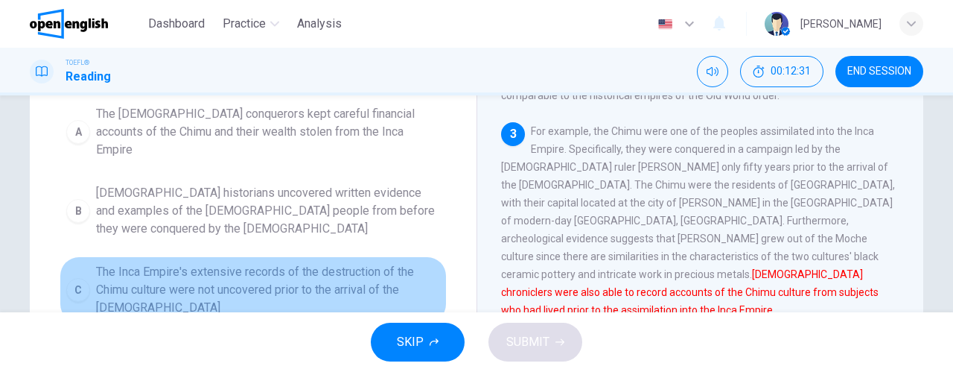
click at [308, 263] on span "The Inca Empire's extensive records of the destruction of the Chimu culture wer…" at bounding box center [268, 290] width 344 height 54
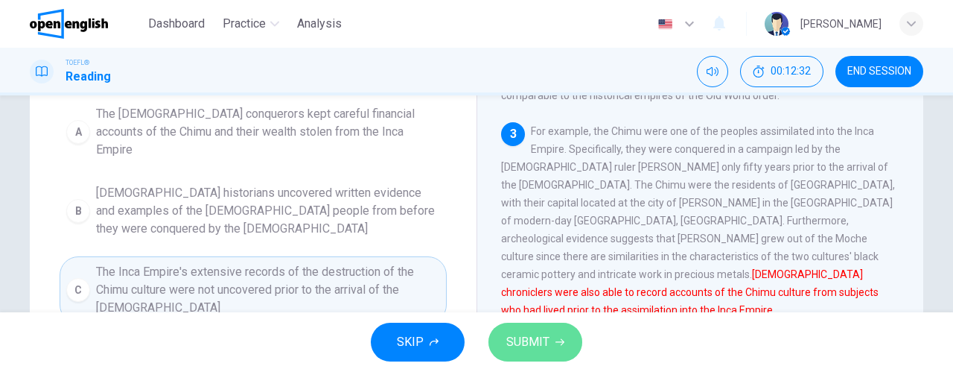
click at [541, 345] on span "SUBMIT" at bounding box center [527, 341] width 43 height 21
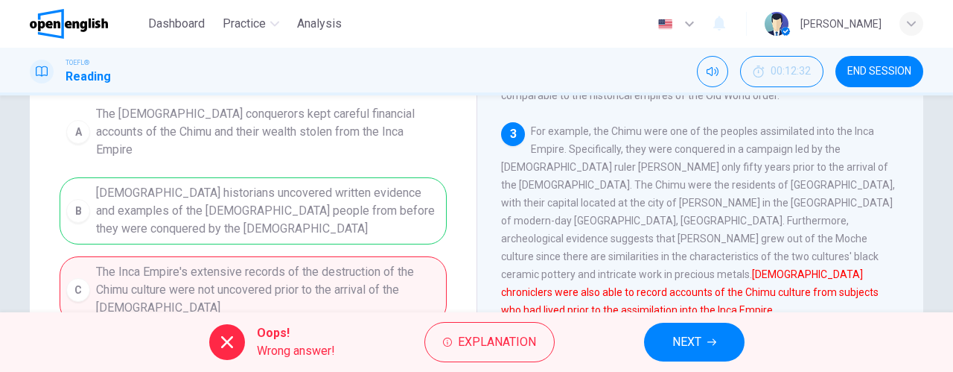
click at [672, 357] on button "NEXT" at bounding box center [694, 341] width 101 height 39
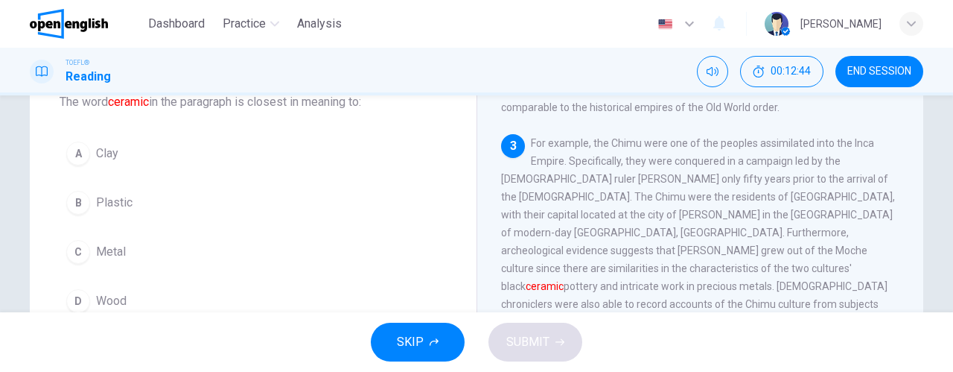
scroll to position [74, 0]
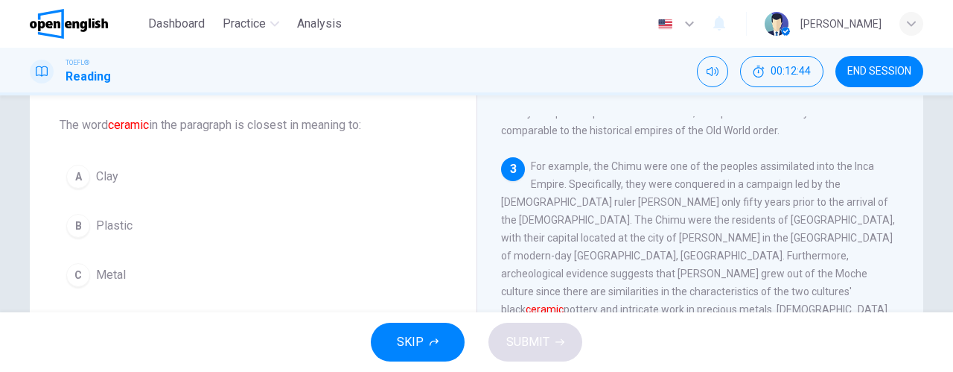
click at [187, 165] on button "A Clay" at bounding box center [253, 176] width 387 height 37
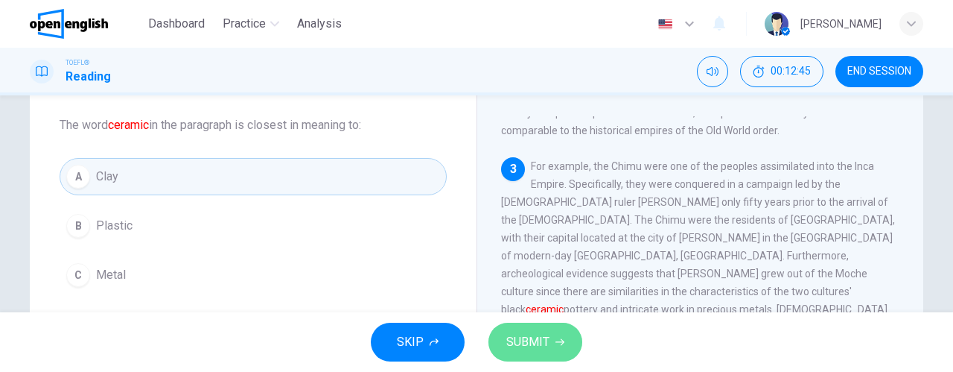
click at [526, 345] on span "SUBMIT" at bounding box center [527, 341] width 43 height 21
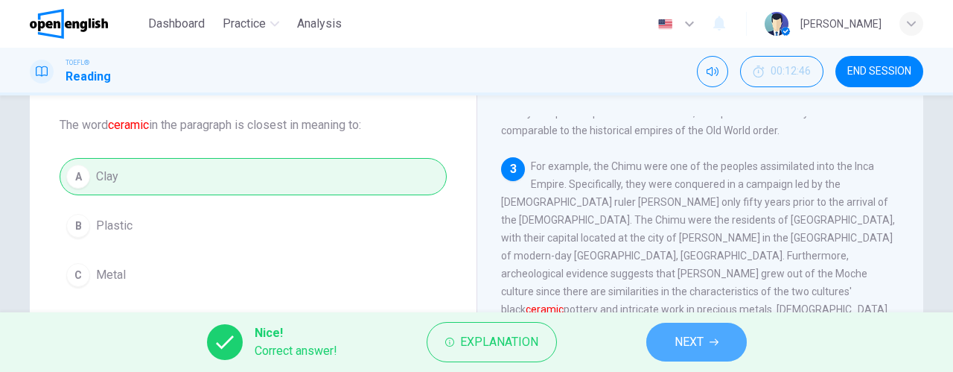
click at [688, 347] on span "NEXT" at bounding box center [689, 341] width 29 height 21
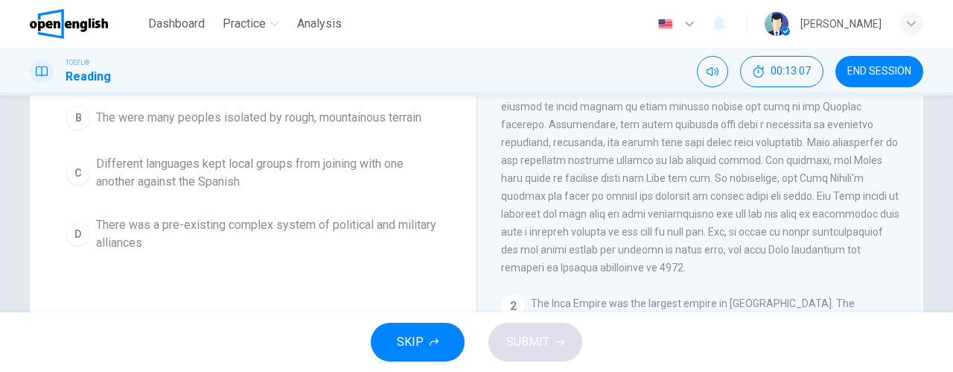
scroll to position [223, 0]
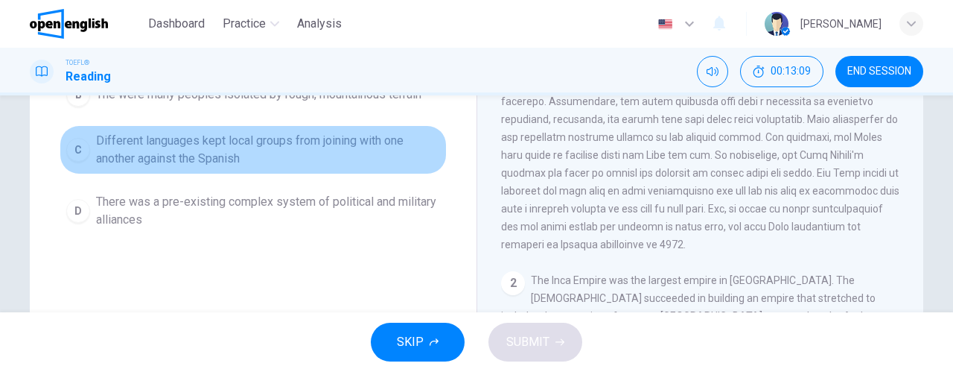
click at [278, 154] on span "Different languages kept local groups from joining with one another against the…" at bounding box center [268, 150] width 344 height 36
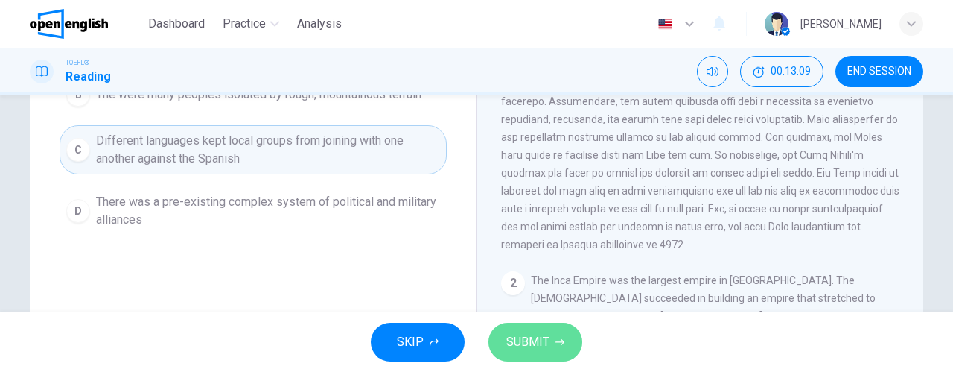
click at [544, 348] on span "SUBMIT" at bounding box center [527, 341] width 43 height 21
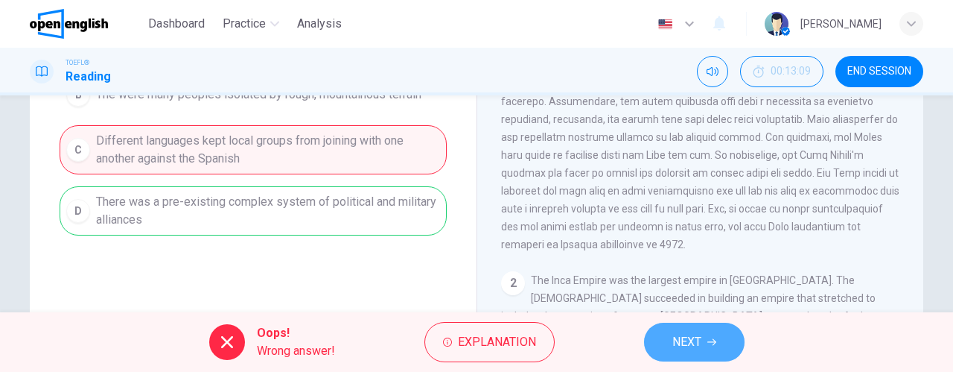
click at [664, 340] on button "NEXT" at bounding box center [694, 341] width 101 height 39
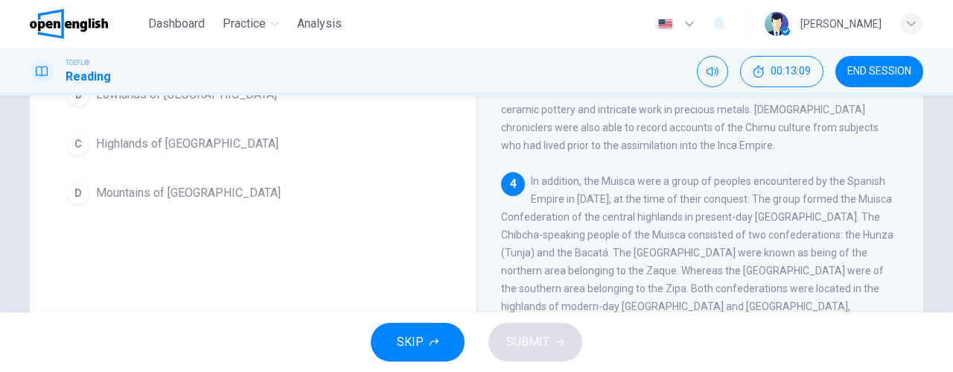
scroll to position [564, 0]
click at [869, 63] on button "END SESSION" at bounding box center [879, 71] width 88 height 31
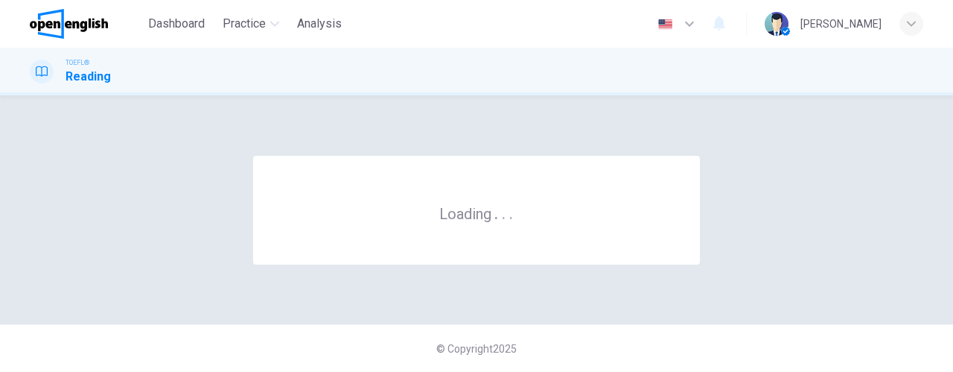
scroll to position [0, 0]
